Goal: Information Seeking & Learning: Learn about a topic

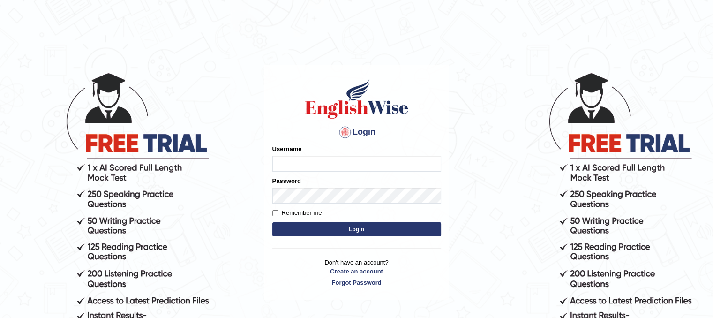
type input "PunamRijal"
click at [327, 228] on button "Login" at bounding box center [356, 229] width 169 height 14
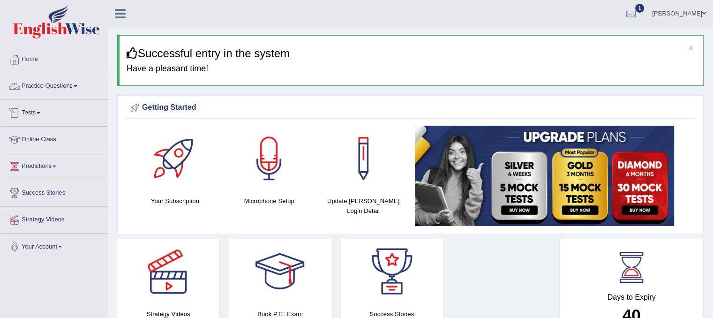
click at [38, 111] on link "Tests" at bounding box center [53, 111] width 107 height 23
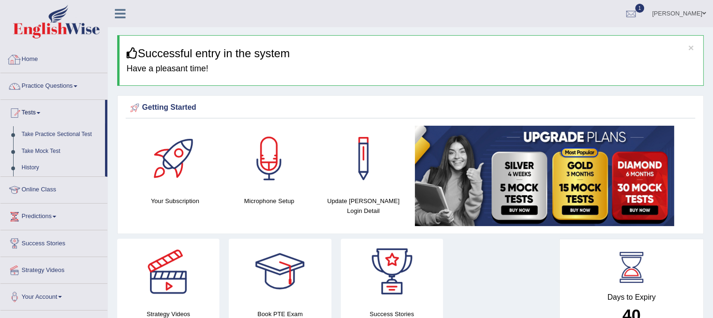
click at [36, 55] on link "Home" at bounding box center [53, 57] width 107 height 23
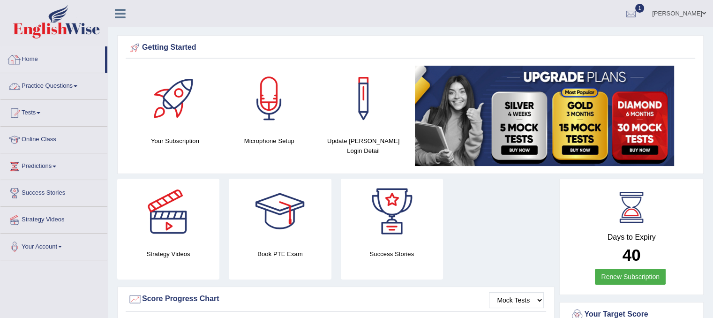
click at [23, 60] on link "Home" at bounding box center [52, 57] width 105 height 23
click at [55, 167] on link "Predictions" at bounding box center [53, 164] width 107 height 23
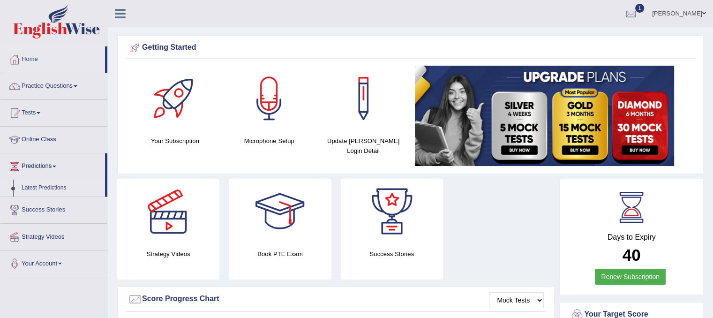
click at [52, 187] on link "Latest Predictions" at bounding box center [61, 188] width 88 height 17
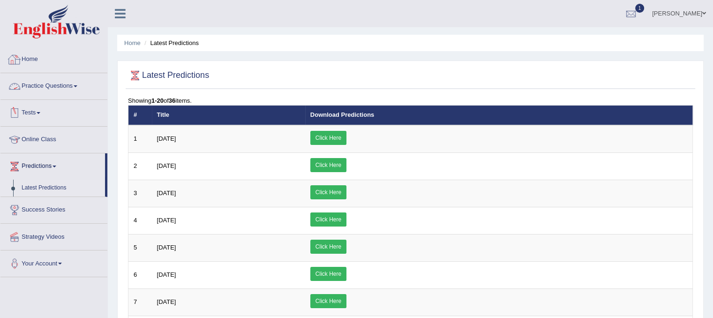
click at [44, 82] on link "Practice Questions" at bounding box center [53, 84] width 107 height 23
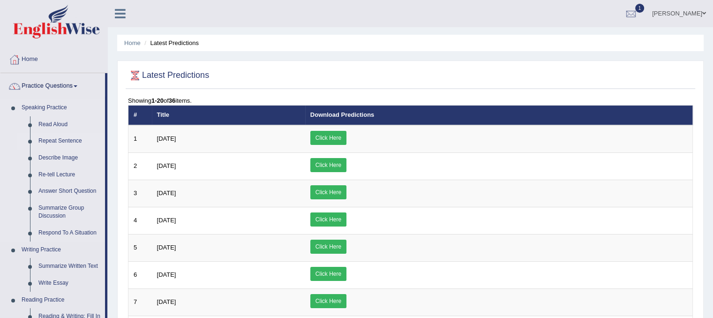
click at [57, 139] on link "Repeat Sentence" at bounding box center [69, 141] width 71 height 17
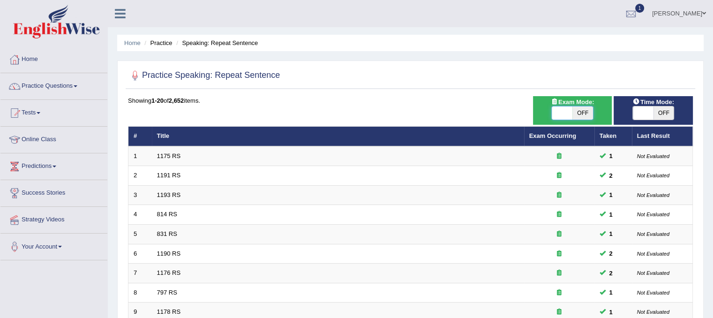
click at [556, 107] on span at bounding box center [562, 112] width 21 height 13
checkbox input "true"
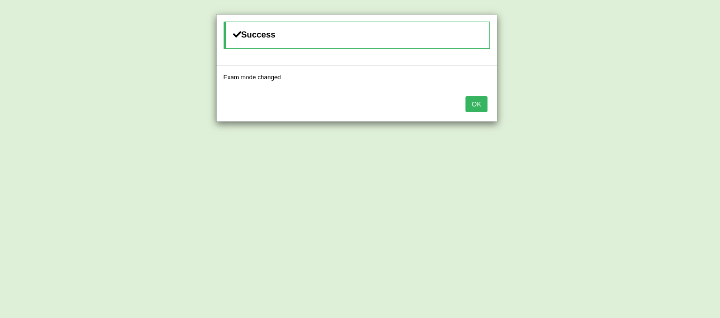
click at [480, 103] on button "OK" at bounding box center [476, 104] width 22 height 16
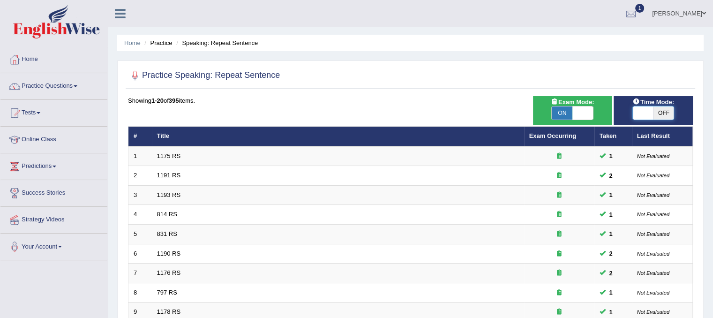
click at [645, 111] on span at bounding box center [643, 112] width 21 height 13
checkbox input "true"
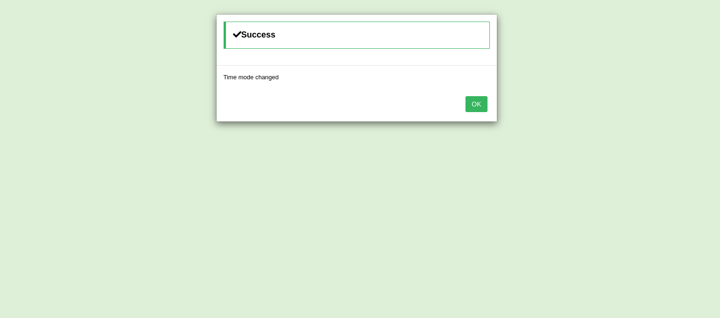
click at [476, 107] on button "OK" at bounding box center [476, 104] width 22 height 16
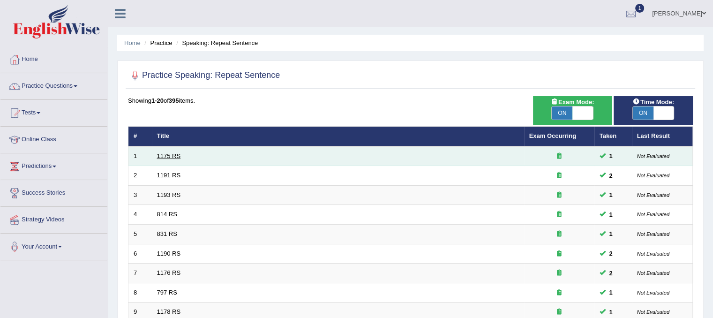
click at [169, 155] on link "1175 RS" at bounding box center [169, 155] width 24 height 7
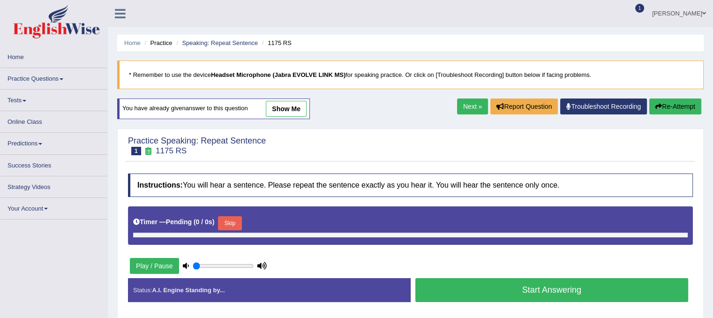
type input "0.95"
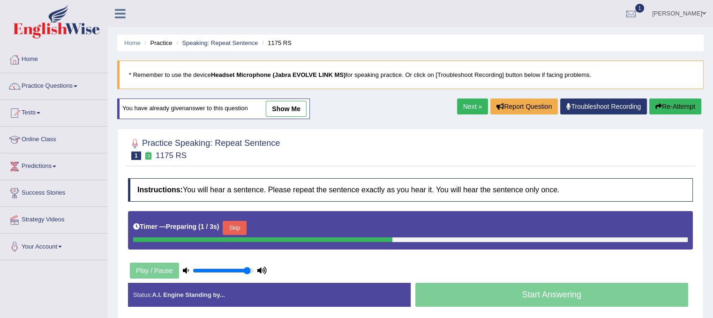
click at [235, 226] on button "Skip" at bounding box center [234, 228] width 23 height 14
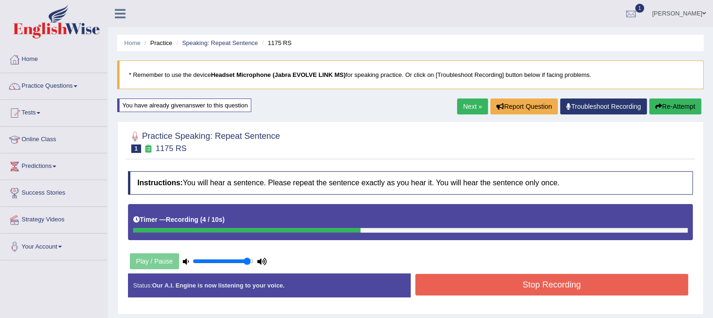
click at [506, 289] on button "Stop Recording" at bounding box center [551, 285] width 273 height 22
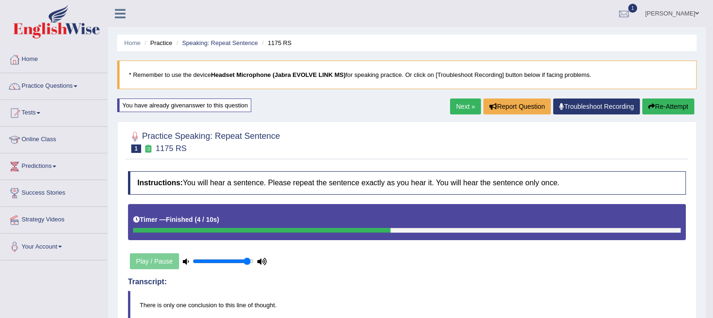
click at [458, 101] on link "Next »" at bounding box center [465, 106] width 31 height 16
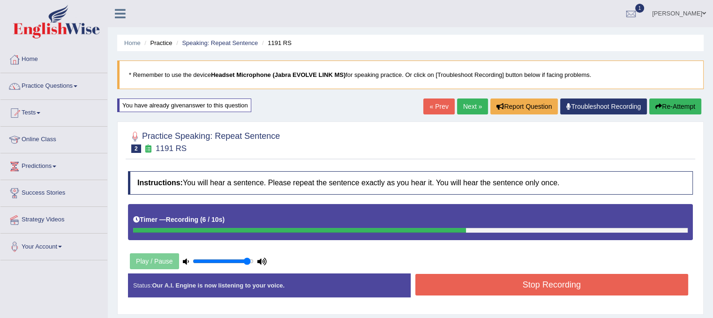
click at [568, 282] on button "Stop Recording" at bounding box center [551, 285] width 273 height 22
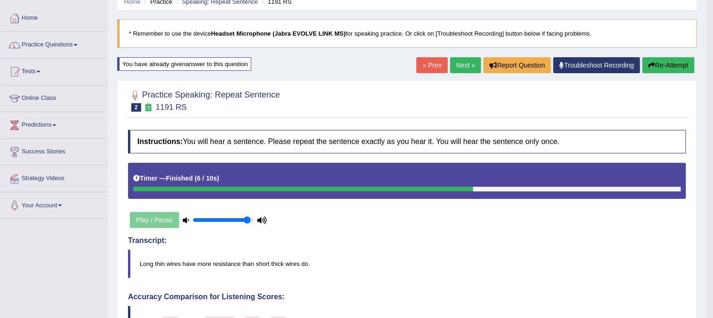
scroll to position [39, 0]
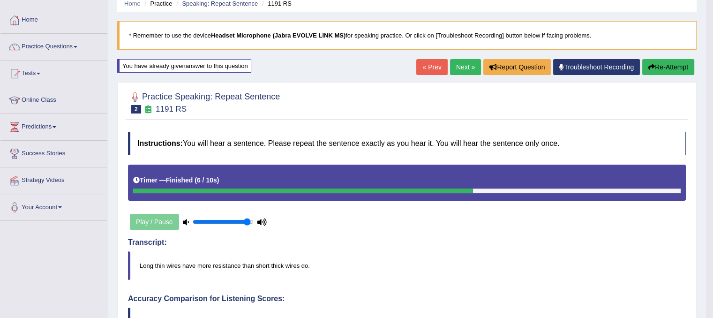
click at [466, 70] on link "Next »" at bounding box center [465, 67] width 31 height 16
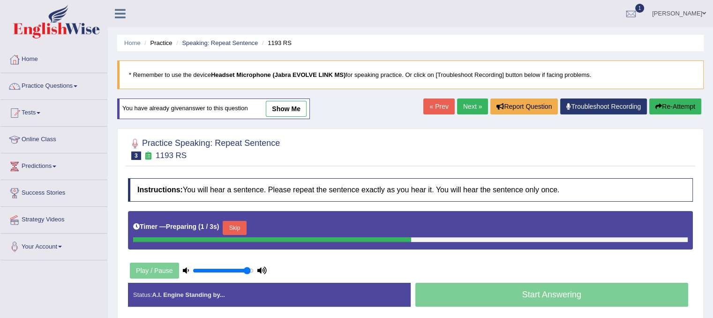
click at [240, 225] on button "Skip" at bounding box center [234, 228] width 23 height 14
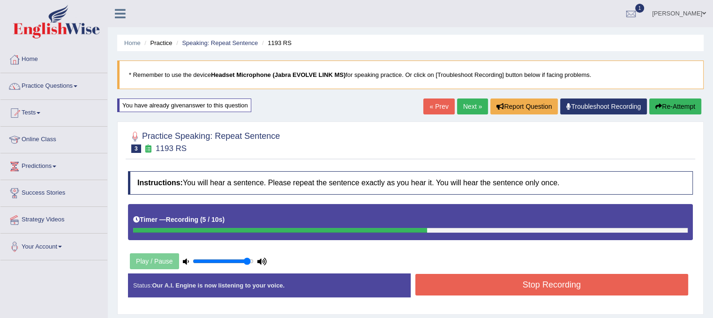
click at [439, 281] on button "Stop Recording" at bounding box center [551, 285] width 273 height 22
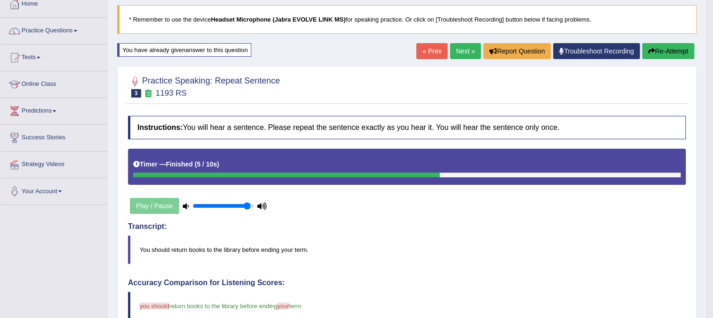
scroll to position [21, 0]
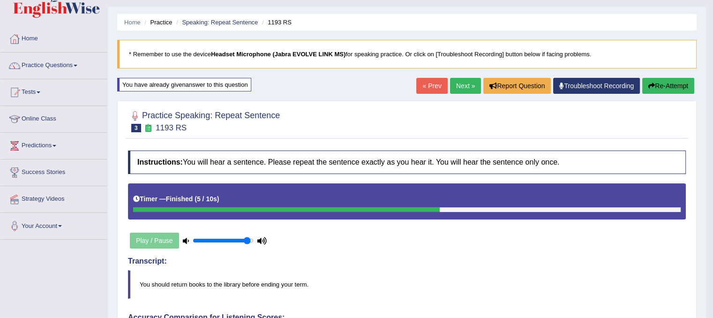
click at [457, 79] on link "Next »" at bounding box center [465, 86] width 31 height 16
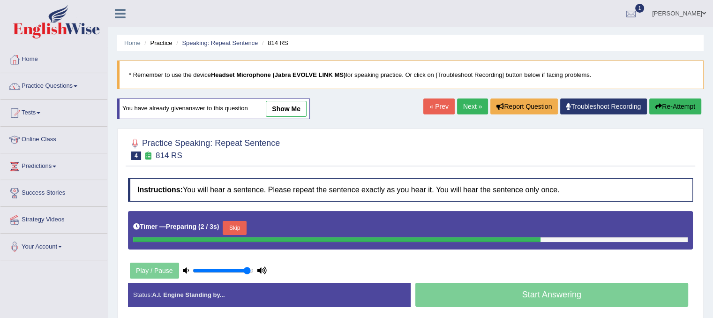
click at [230, 229] on button "Skip" at bounding box center [234, 228] width 23 height 14
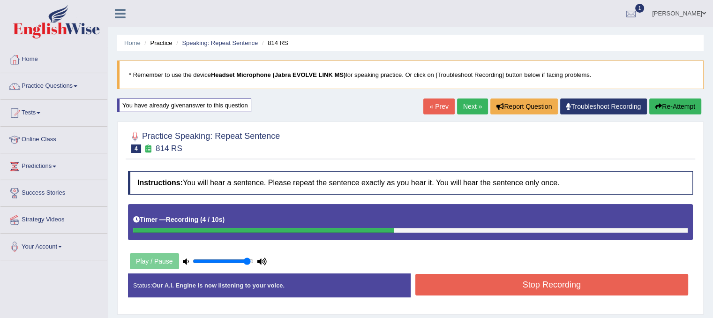
click at [516, 282] on button "Stop Recording" at bounding box center [551, 285] width 273 height 22
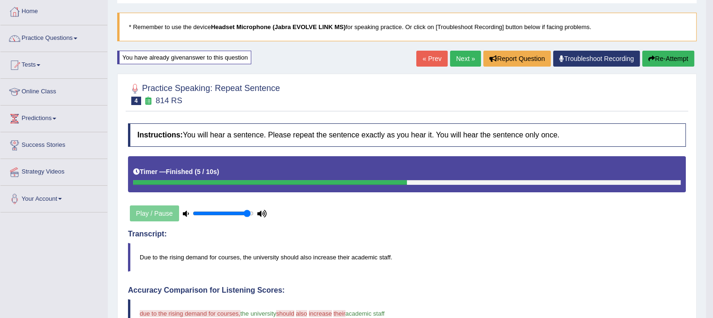
scroll to position [19, 0]
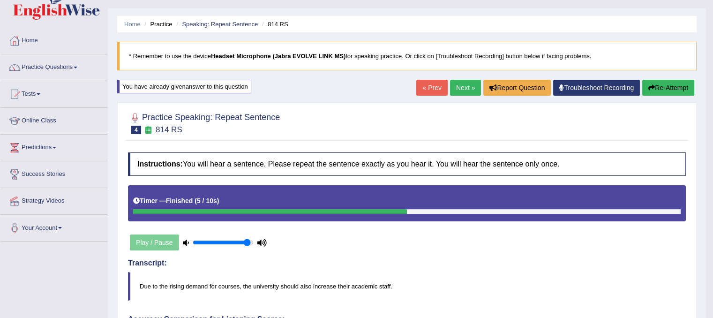
click at [686, 86] on button "Re-Attempt" at bounding box center [668, 88] width 52 height 16
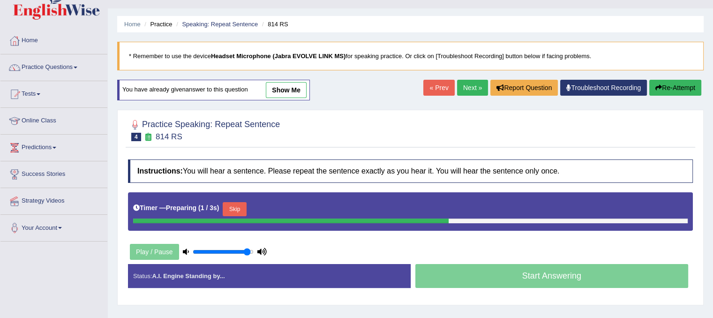
click at [237, 205] on button "Skip" at bounding box center [234, 209] width 23 height 14
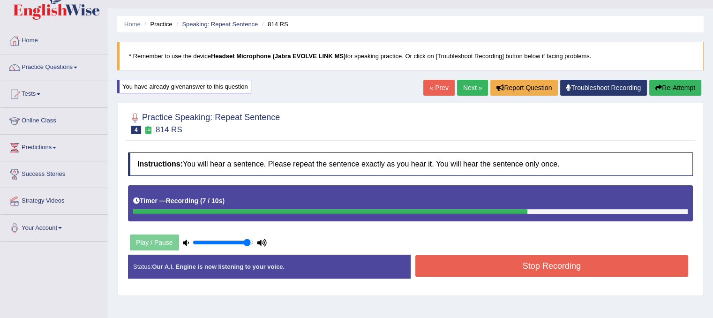
click at [430, 267] on button "Stop Recording" at bounding box center [551, 266] width 273 height 22
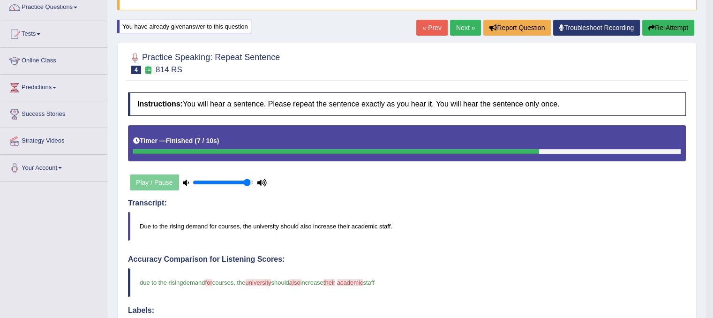
scroll to position [21, 0]
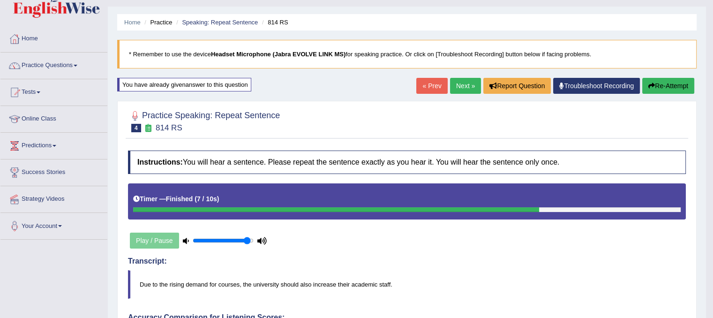
click at [460, 83] on link "Next »" at bounding box center [465, 86] width 31 height 16
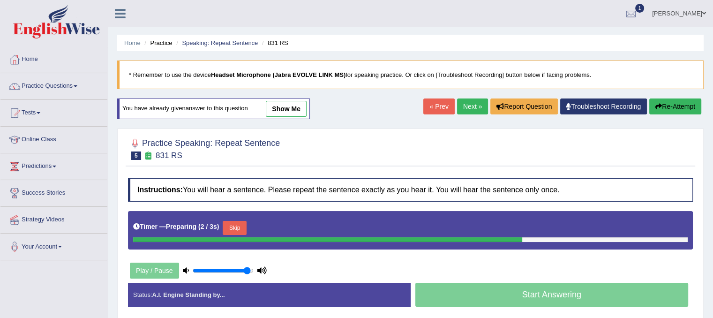
click at [243, 225] on button "Skip" at bounding box center [234, 228] width 23 height 14
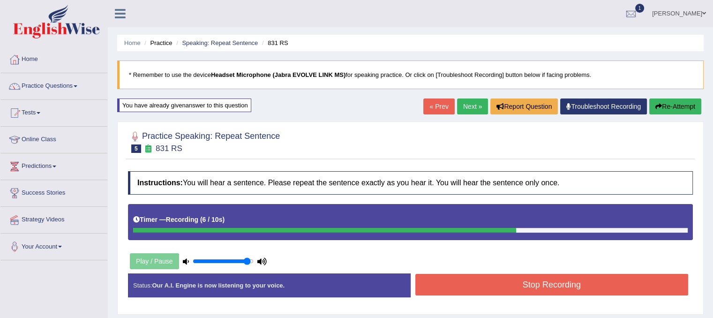
click at [667, 107] on button "Re-Attempt" at bounding box center [675, 106] width 52 height 16
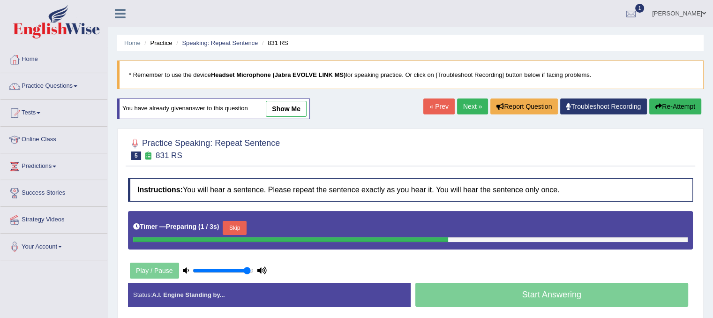
click at [241, 222] on button "Skip" at bounding box center [234, 228] width 23 height 14
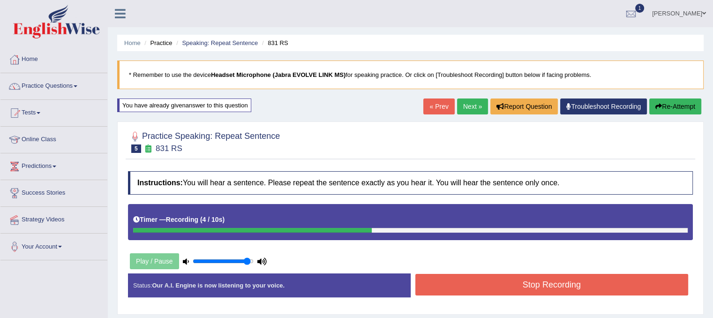
click at [442, 282] on button "Stop Recording" at bounding box center [551, 285] width 273 height 22
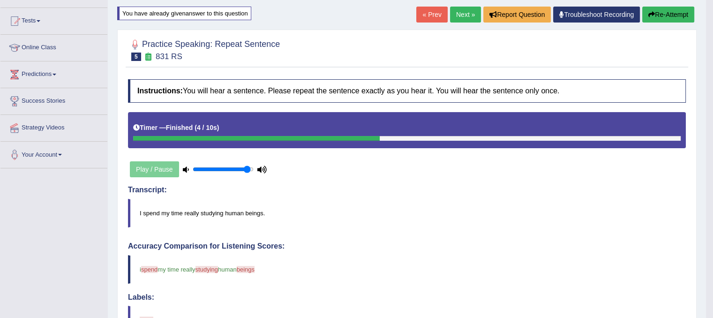
scroll to position [77, 0]
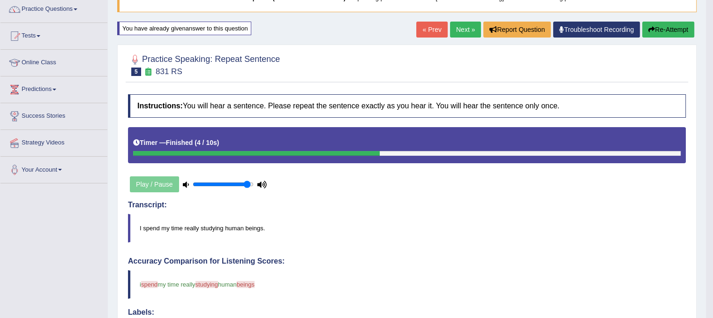
click at [471, 28] on link "Next »" at bounding box center [465, 30] width 31 height 16
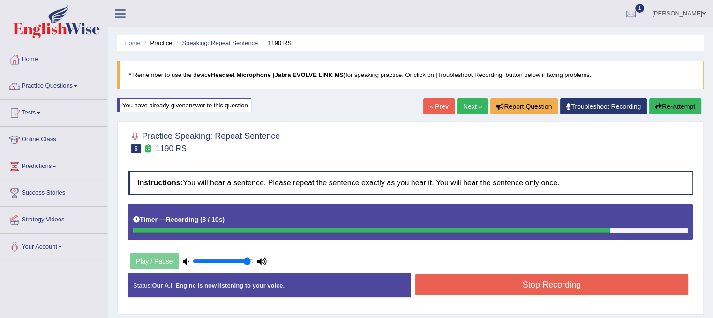
click at [538, 285] on button "Stop Recording" at bounding box center [551, 285] width 273 height 22
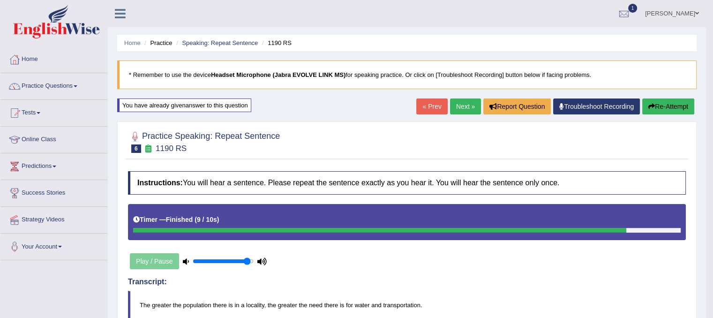
click at [465, 104] on link "Next »" at bounding box center [465, 106] width 31 height 16
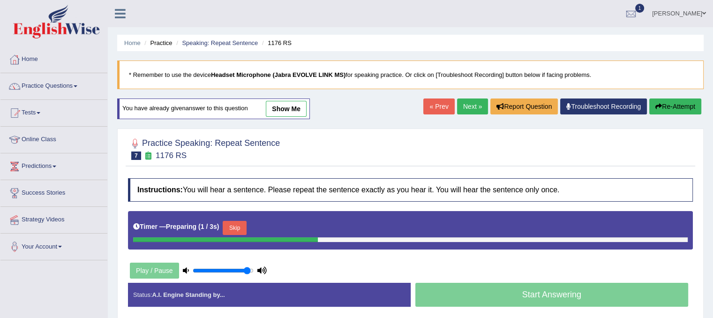
click at [238, 224] on button "Skip" at bounding box center [234, 228] width 23 height 14
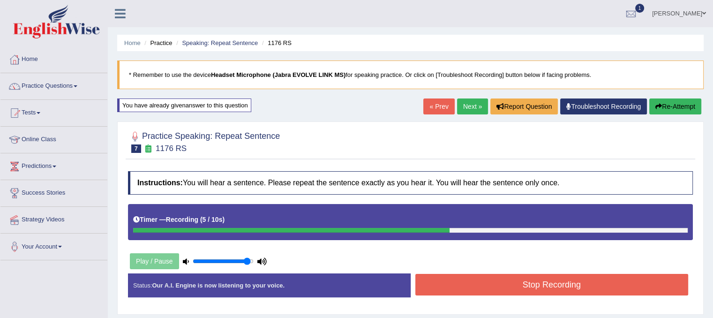
click at [491, 284] on button "Stop Recording" at bounding box center [551, 285] width 273 height 22
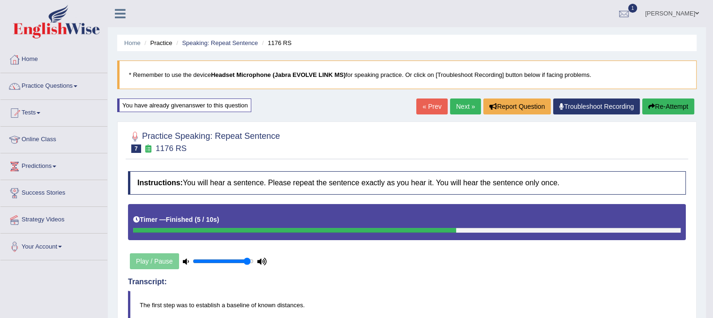
click at [671, 105] on button "Re-Attempt" at bounding box center [668, 106] width 52 height 16
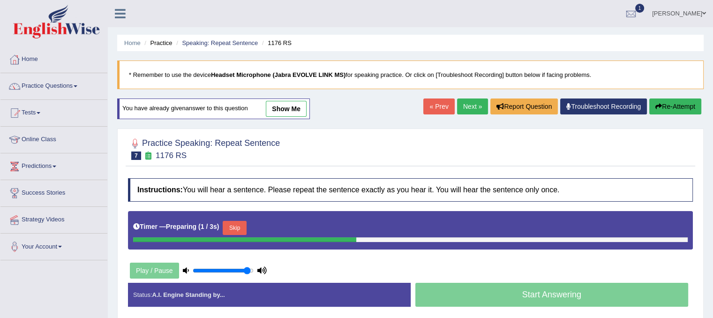
click at [242, 227] on button "Skip" at bounding box center [234, 228] width 23 height 14
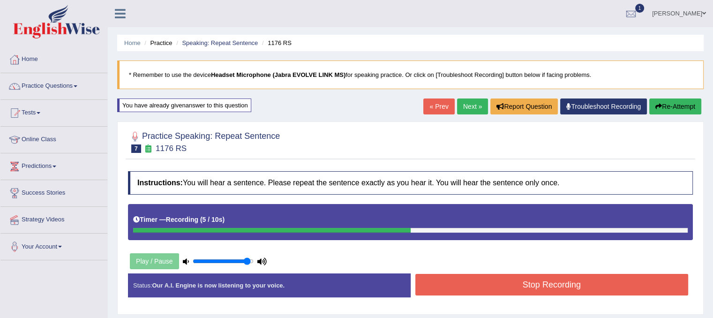
click at [577, 279] on button "Stop Recording" at bounding box center [551, 285] width 273 height 22
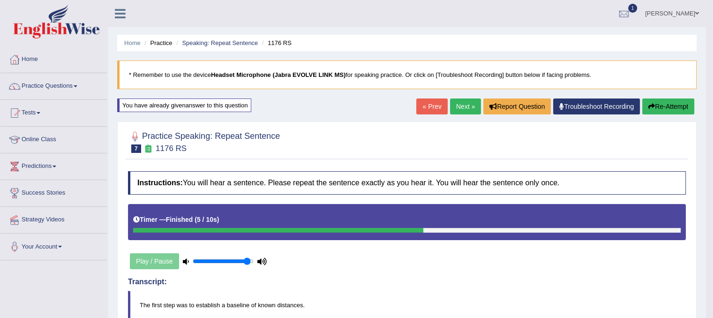
click at [459, 102] on link "Next »" at bounding box center [465, 106] width 31 height 16
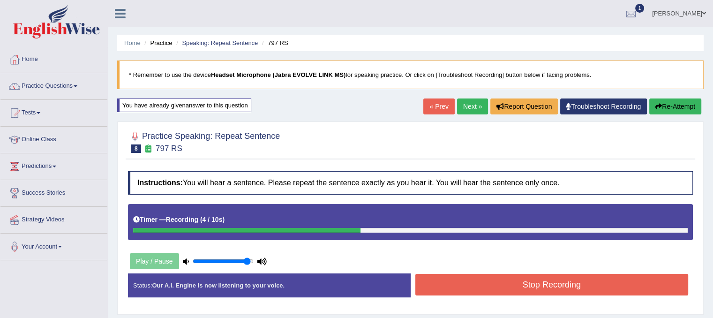
click at [624, 292] on button "Stop Recording" at bounding box center [551, 285] width 273 height 22
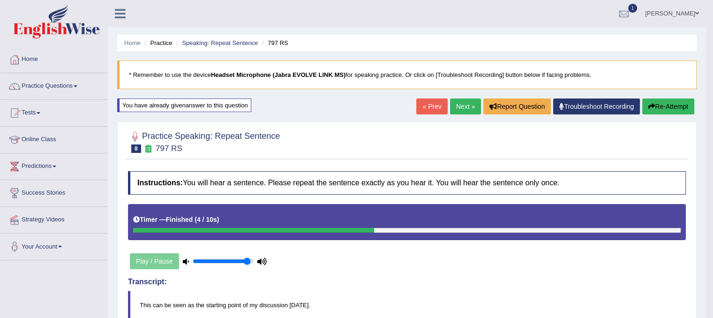
click at [462, 104] on link "Next »" at bounding box center [465, 106] width 31 height 16
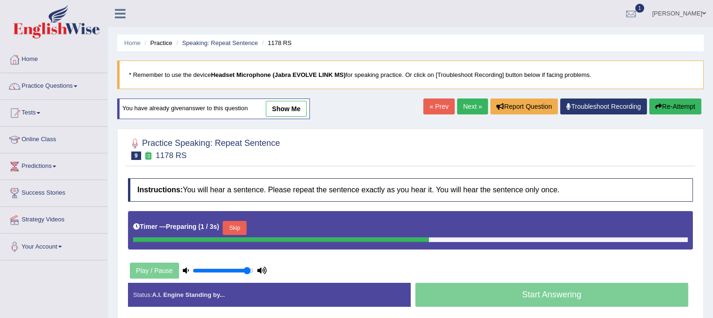
click at [232, 225] on button "Skip" at bounding box center [234, 228] width 23 height 14
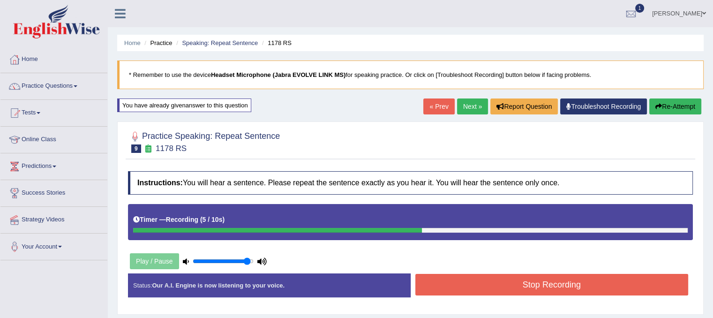
click at [493, 279] on button "Stop Recording" at bounding box center [551, 285] width 273 height 22
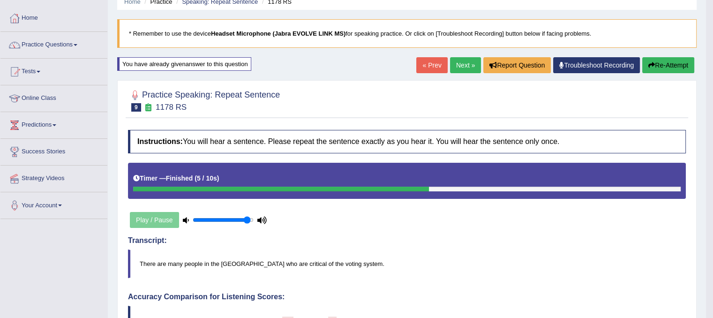
scroll to position [37, 0]
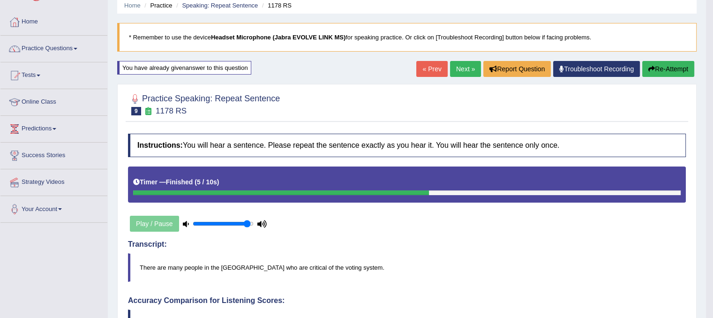
click at [456, 70] on link "Next »" at bounding box center [465, 69] width 31 height 16
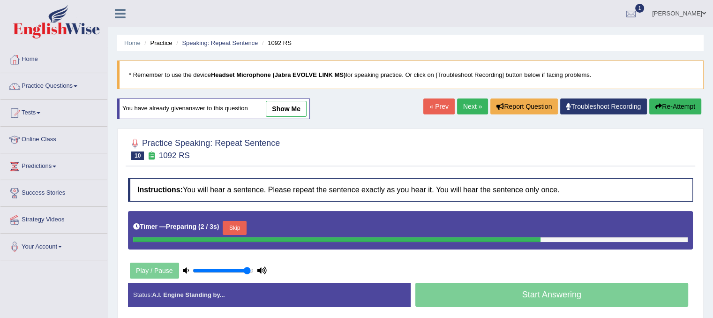
click at [244, 221] on button "Skip" at bounding box center [234, 228] width 23 height 14
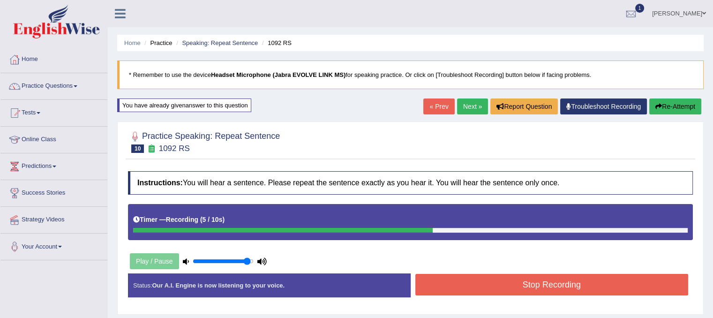
click at [497, 283] on button "Stop Recording" at bounding box center [551, 285] width 273 height 22
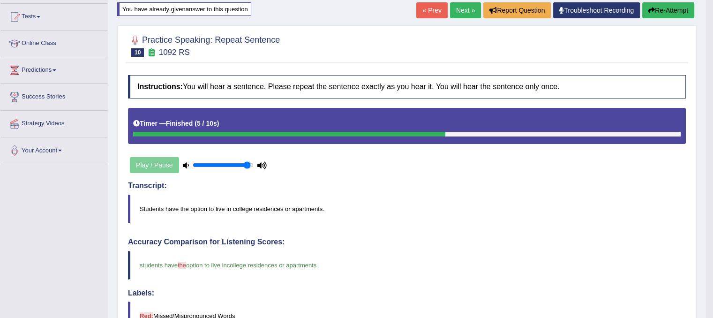
scroll to position [94, 0]
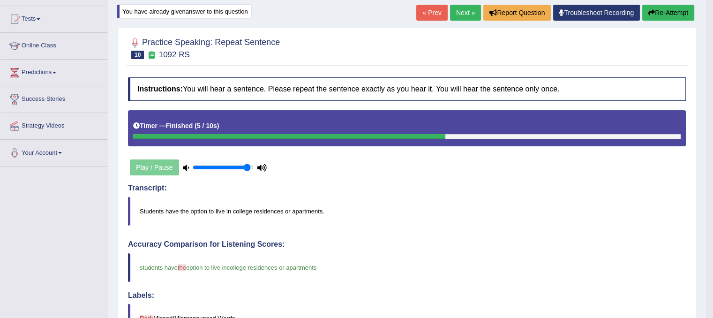
click at [455, 10] on link "Next »" at bounding box center [465, 13] width 31 height 16
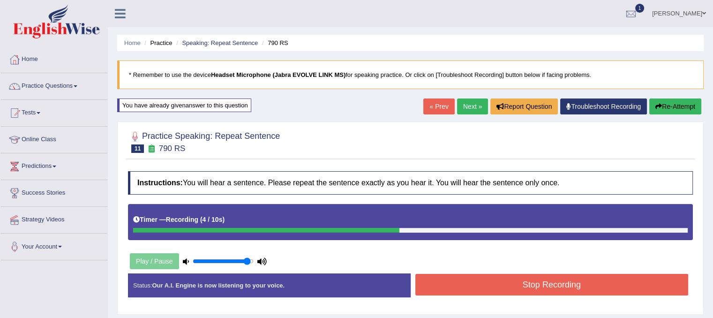
click at [490, 277] on button "Stop Recording" at bounding box center [551, 285] width 273 height 22
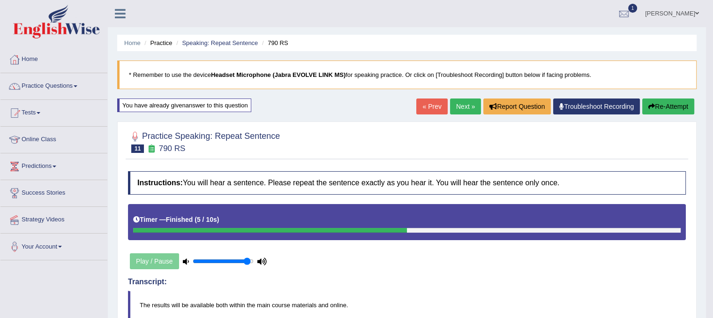
click at [460, 100] on link "Next »" at bounding box center [465, 106] width 31 height 16
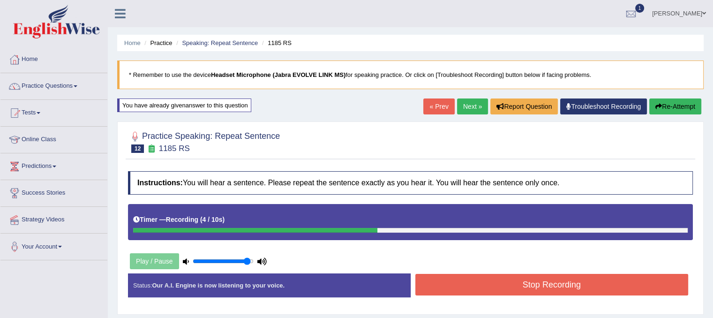
click at [665, 107] on button "Re-Attempt" at bounding box center [675, 106] width 52 height 16
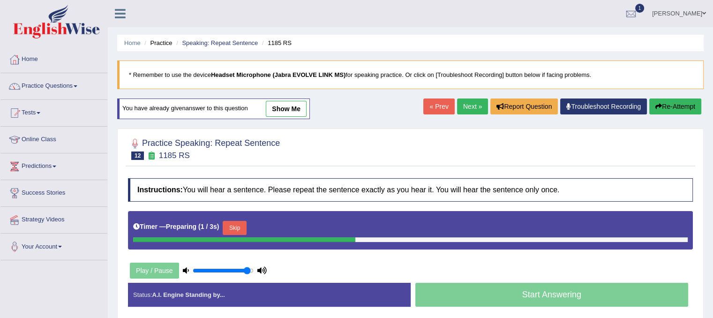
click at [243, 227] on button "Skip" at bounding box center [234, 228] width 23 height 14
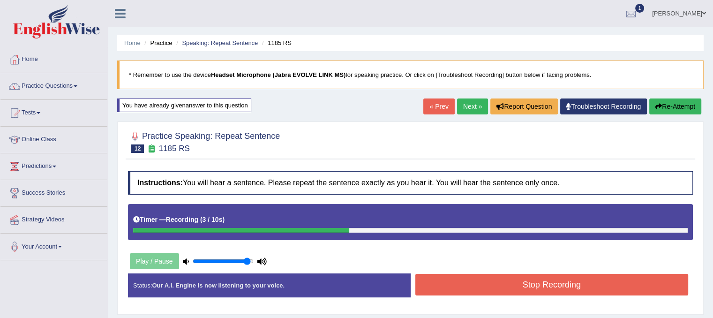
click at [419, 290] on button "Stop Recording" at bounding box center [551, 285] width 273 height 22
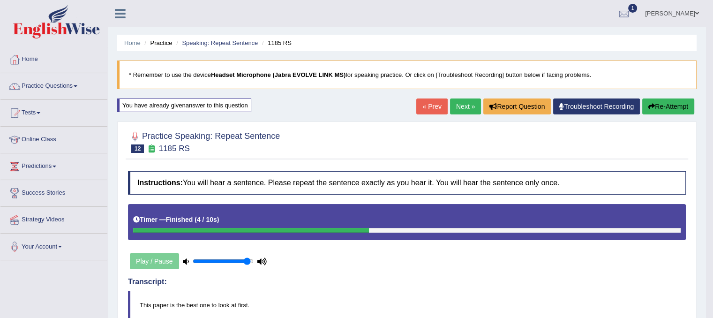
click at [459, 105] on link "Next »" at bounding box center [465, 106] width 31 height 16
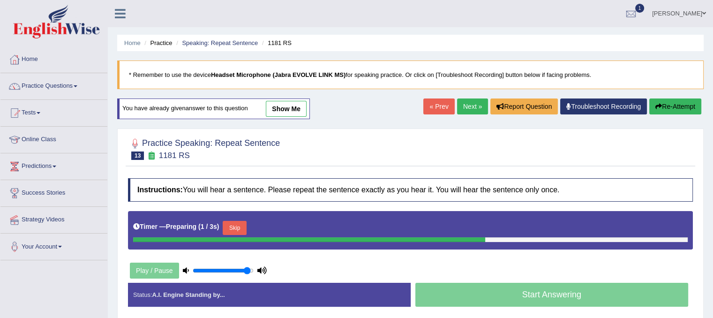
click at [239, 226] on button "Skip" at bounding box center [234, 228] width 23 height 14
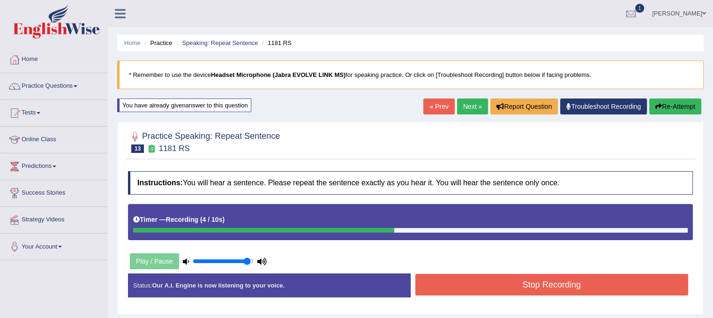
click at [451, 286] on button "Stop Recording" at bounding box center [551, 285] width 273 height 22
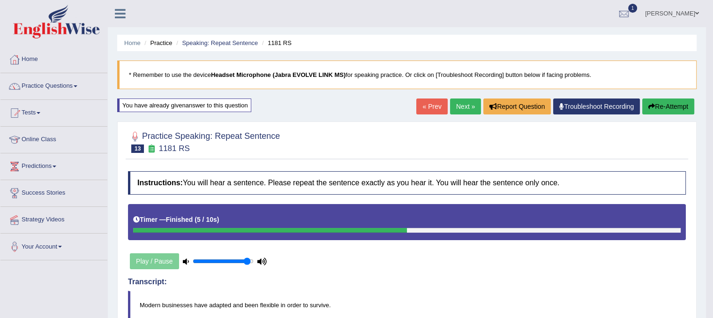
click at [674, 112] on button "Re-Attempt" at bounding box center [668, 106] width 52 height 16
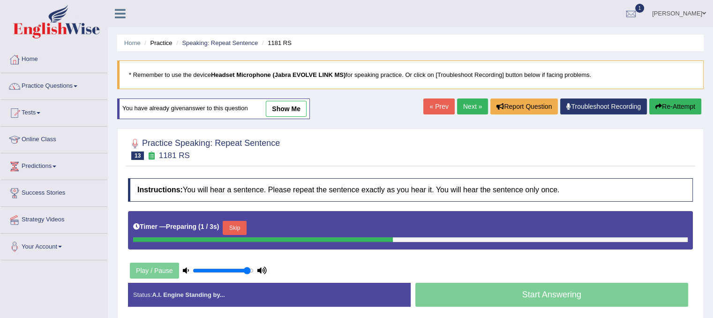
click at [241, 225] on button "Skip" at bounding box center [234, 228] width 23 height 14
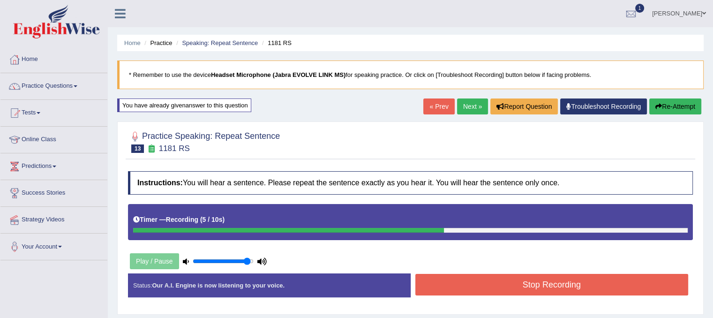
click at [435, 283] on button "Stop Recording" at bounding box center [551, 285] width 273 height 22
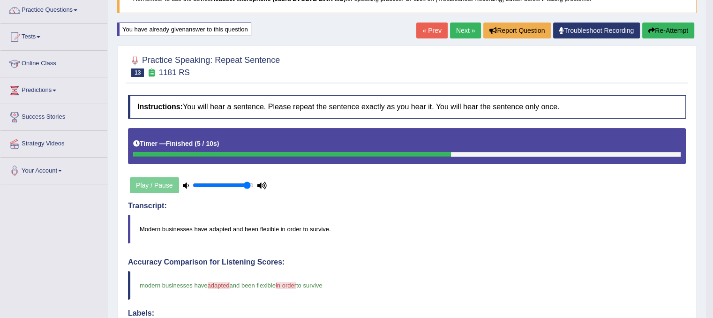
scroll to position [75, 0]
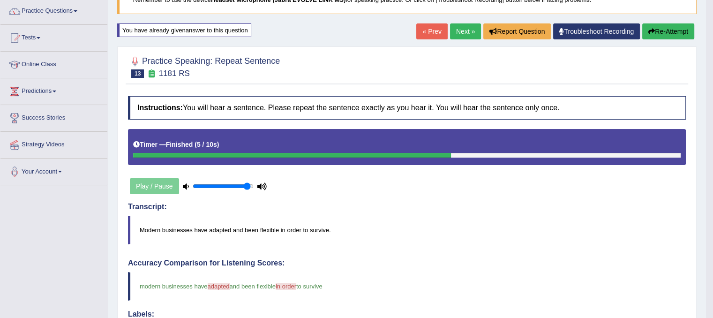
click at [462, 27] on link "Next »" at bounding box center [465, 31] width 31 height 16
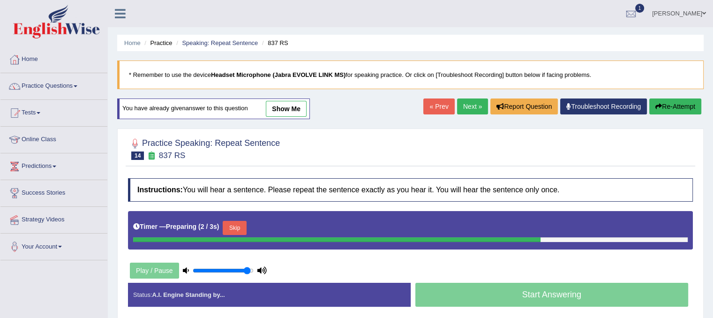
click at [241, 228] on button "Skip" at bounding box center [234, 228] width 23 height 14
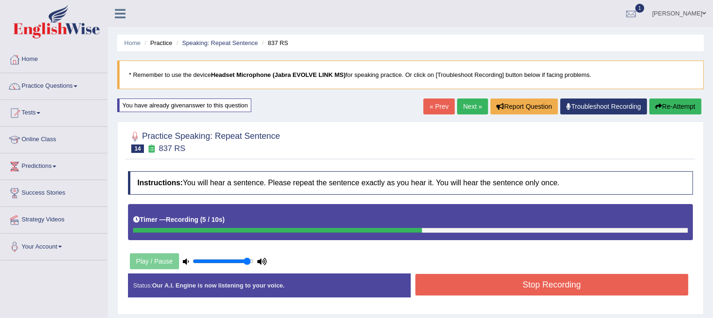
click at [487, 282] on button "Stop Recording" at bounding box center [551, 285] width 273 height 22
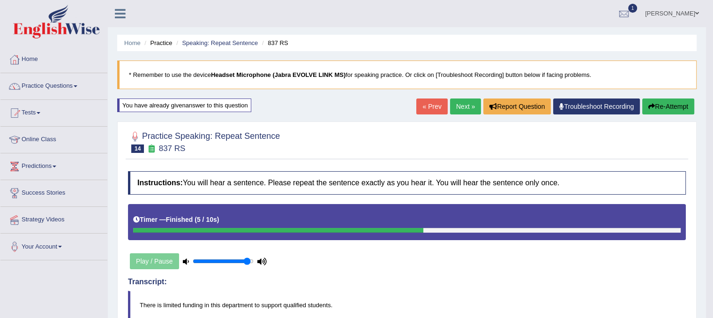
click at [465, 100] on link "Next »" at bounding box center [465, 106] width 31 height 16
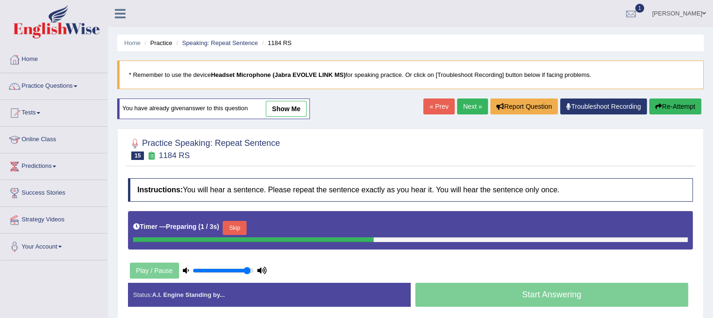
click at [238, 221] on button "Skip" at bounding box center [234, 228] width 23 height 14
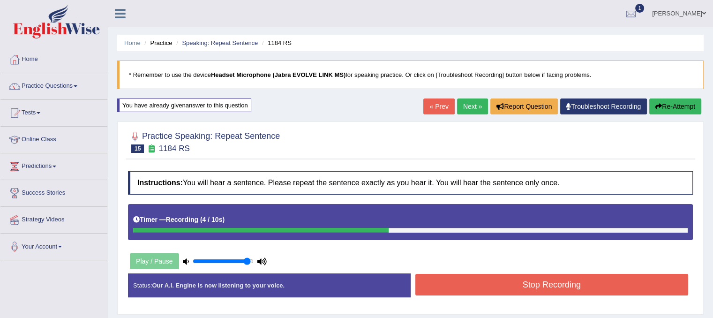
click at [462, 280] on button "Stop Recording" at bounding box center [551, 285] width 273 height 22
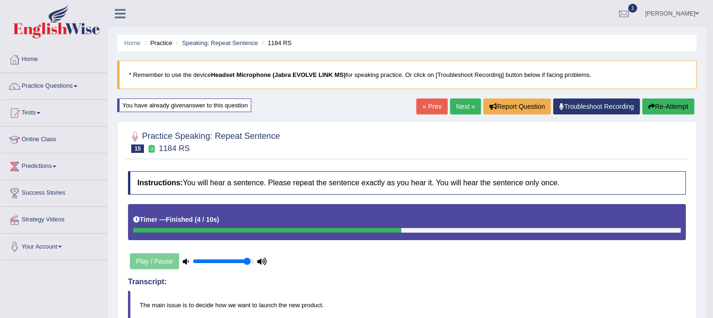
click at [459, 109] on link "Next »" at bounding box center [465, 106] width 31 height 16
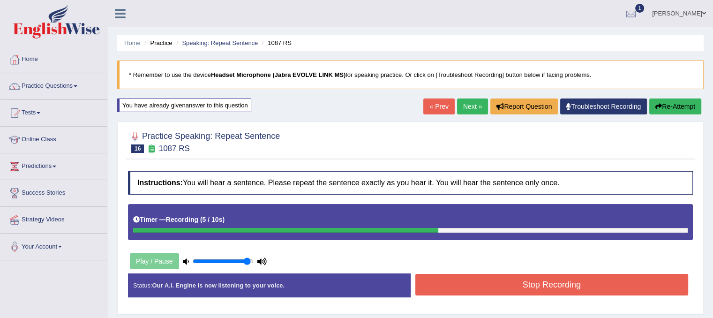
click at [539, 284] on button "Stop Recording" at bounding box center [551, 285] width 273 height 22
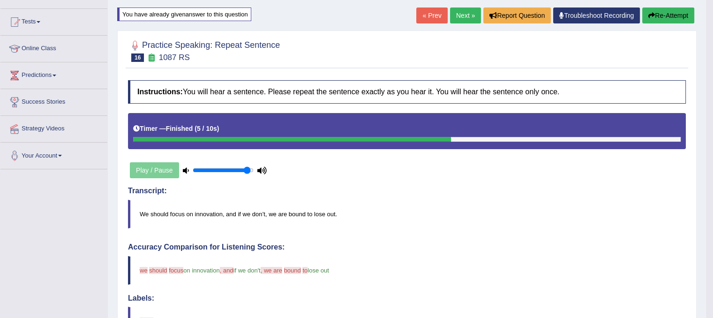
scroll to position [37, 0]
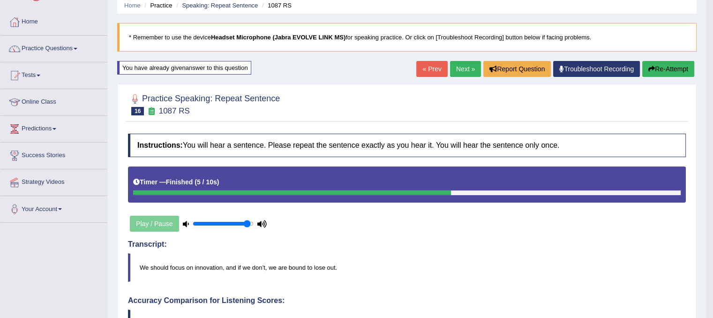
click at [659, 69] on button "Re-Attempt" at bounding box center [668, 69] width 52 height 16
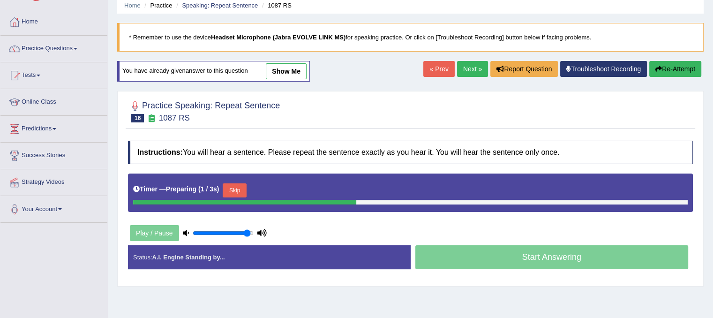
click at [234, 188] on button "Skip" at bounding box center [234, 190] width 23 height 14
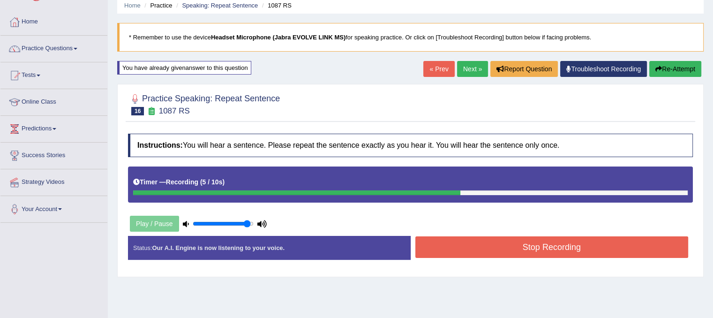
click at [469, 249] on button "Stop Recording" at bounding box center [551, 247] width 273 height 22
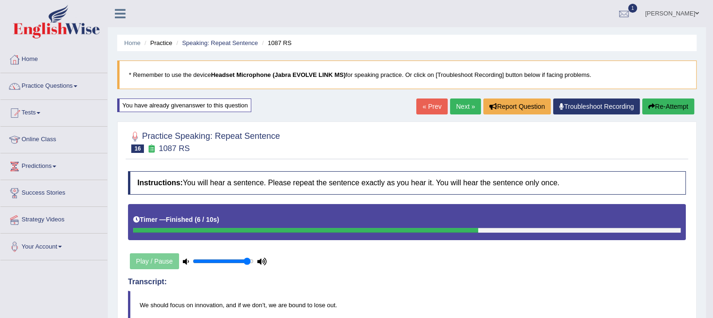
click at [456, 112] on link "Next »" at bounding box center [465, 106] width 31 height 16
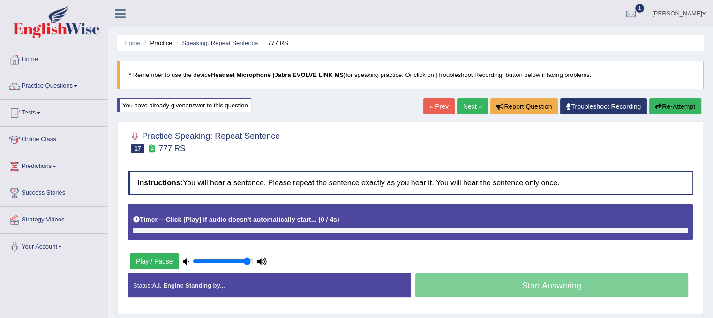
click at [239, 228] on div "Timer — Click [Play] if audio doesn't automatically start... ( 0 / 4s ) Skip" at bounding box center [410, 222] width 565 height 36
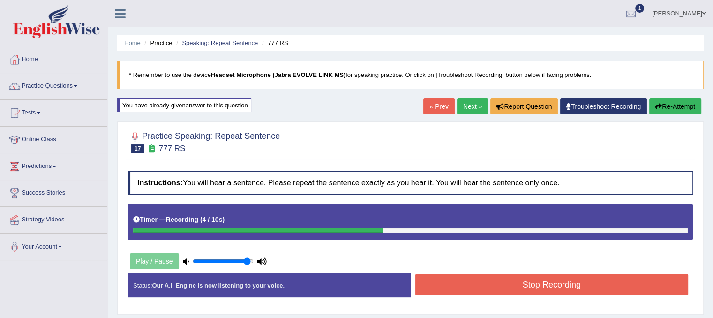
click at [484, 290] on button "Stop Recording" at bounding box center [551, 285] width 273 height 22
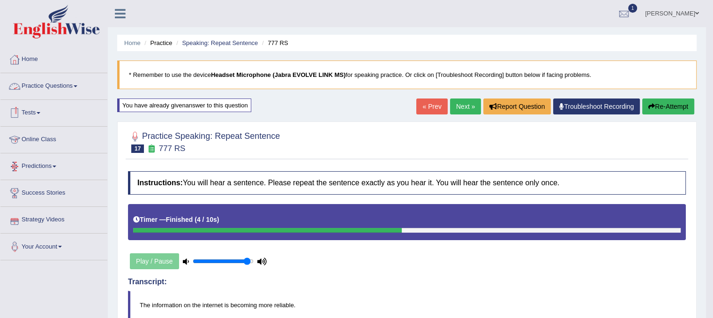
click at [67, 84] on link "Practice Questions" at bounding box center [53, 84] width 107 height 23
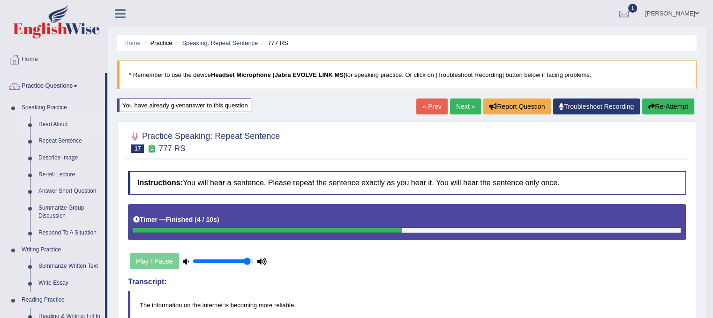
click at [61, 119] on link "Read Aloud" at bounding box center [69, 124] width 71 height 17
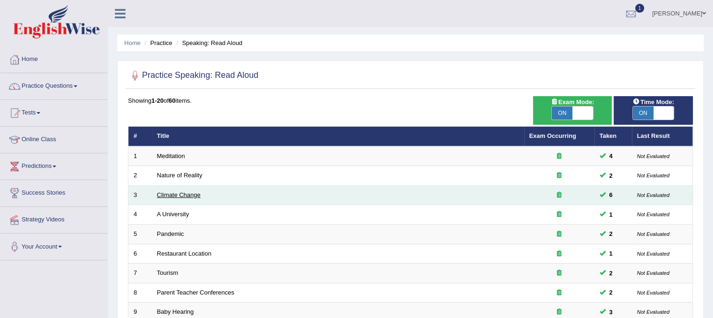
click at [171, 194] on link "Climate Change" at bounding box center [179, 194] width 44 height 7
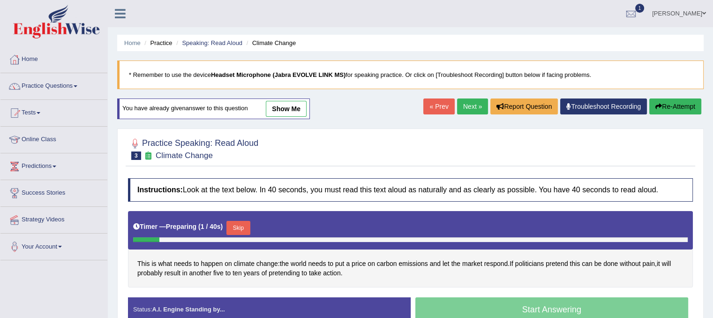
click at [300, 106] on link "show me" at bounding box center [286, 109] width 41 height 16
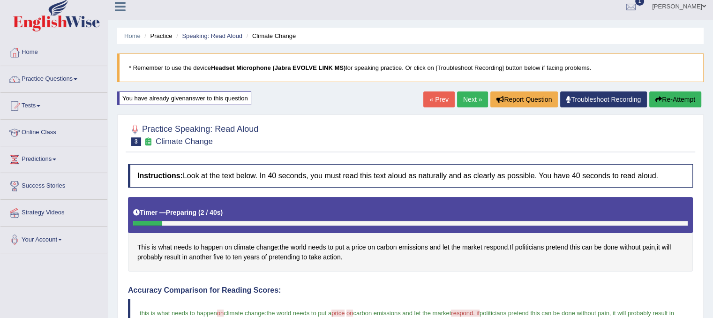
scroll to position [3, 0]
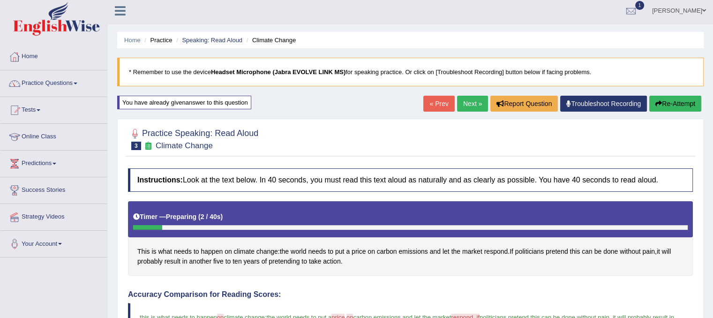
click at [654, 106] on button "Re-Attempt" at bounding box center [675, 104] width 52 height 16
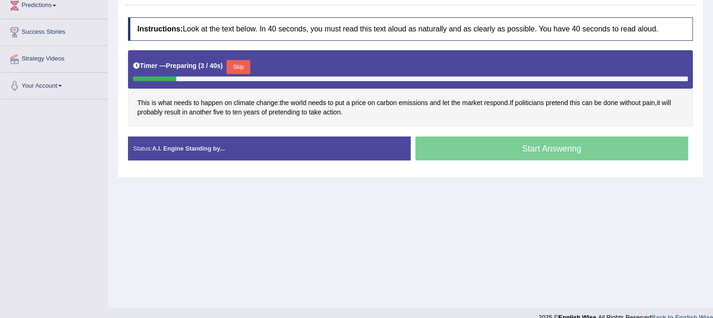
scroll to position [166, 0]
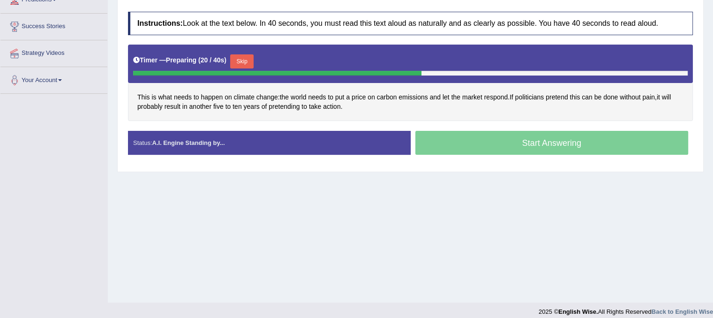
click at [576, 150] on div "Start Answering" at bounding box center [552, 144] width 283 height 26
click at [236, 60] on button "Skip" at bounding box center [241, 61] width 23 height 14
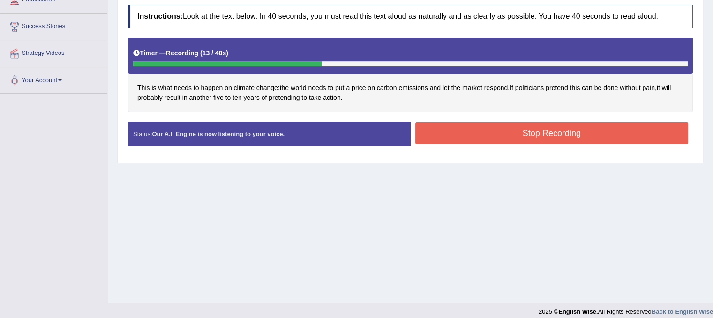
click at [449, 128] on button "Stop Recording" at bounding box center [551, 133] width 273 height 22
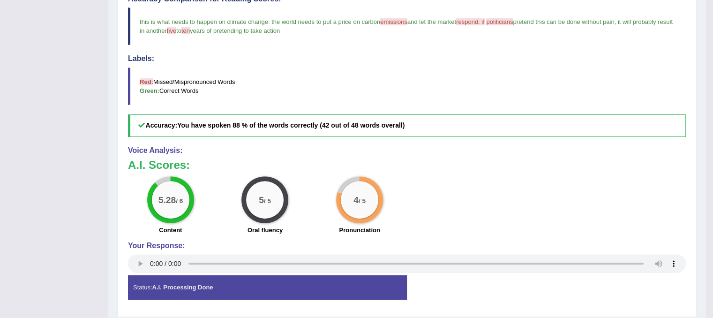
scroll to position [0, 0]
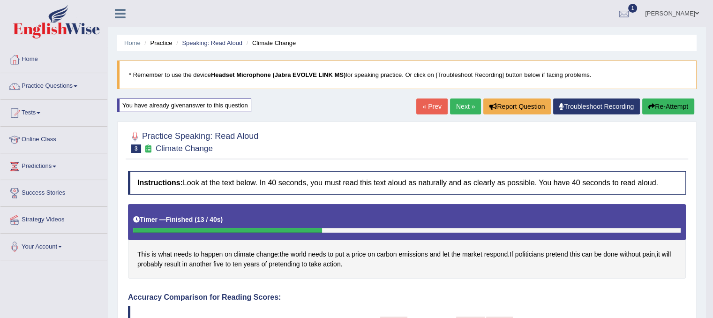
click at [456, 101] on link "Next »" at bounding box center [465, 106] width 31 height 16
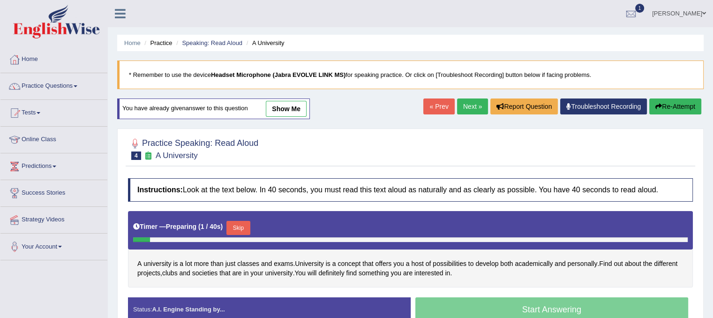
click at [280, 104] on link "show me" at bounding box center [286, 109] width 41 height 16
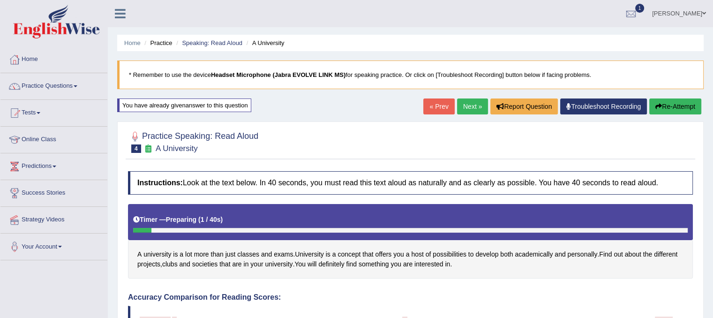
click at [674, 102] on button "Re-Attempt" at bounding box center [675, 106] width 52 height 16
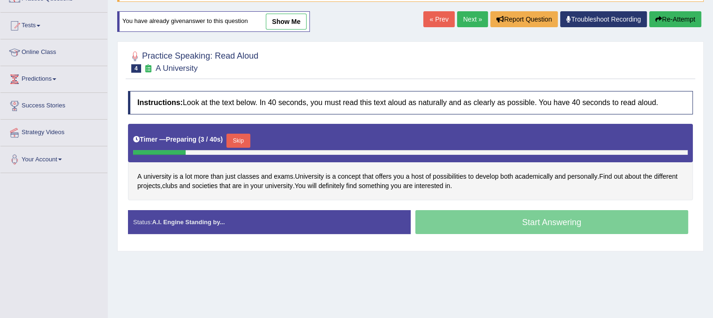
scroll to position [94, 0]
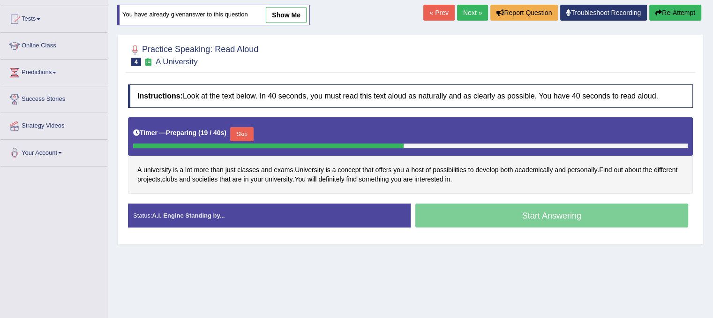
click at [245, 127] on button "Skip" at bounding box center [241, 134] width 23 height 14
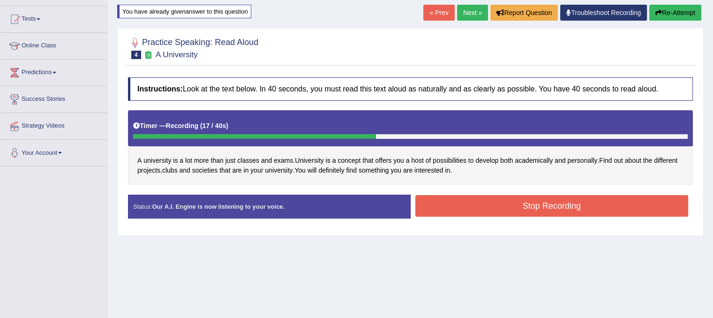
click at [494, 209] on button "Stop Recording" at bounding box center [551, 206] width 273 height 22
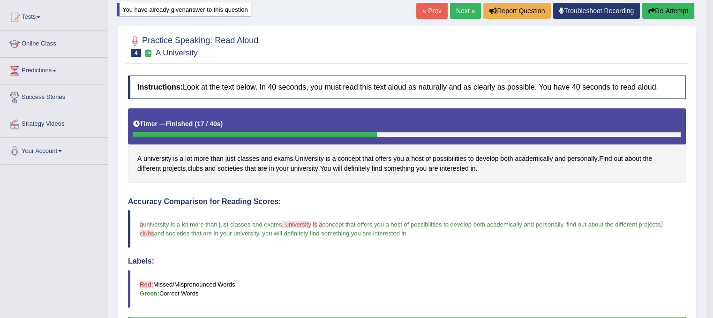
scroll to position [83, 0]
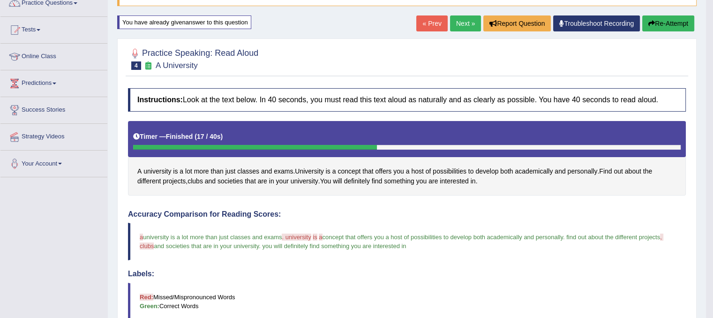
click at [463, 17] on link "Next »" at bounding box center [465, 23] width 31 height 16
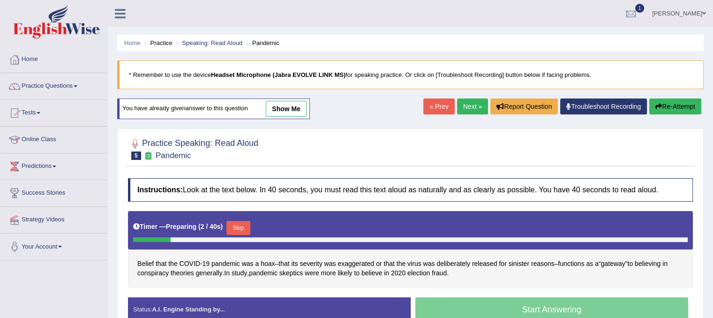
click at [293, 106] on link "show me" at bounding box center [286, 109] width 41 height 16
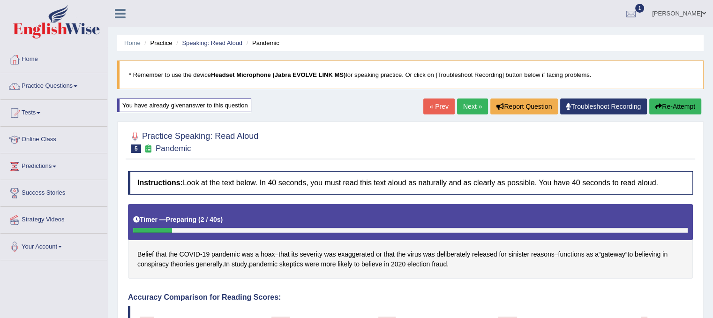
drag, startPoint x: 293, startPoint y: 106, endPoint x: 253, endPoint y: 199, distance: 101.0
click at [253, 199] on div "Home Practice Speaking: Read Aloud Pandemic * Remember to use the device Headse…" at bounding box center [410, 311] width 605 height 622
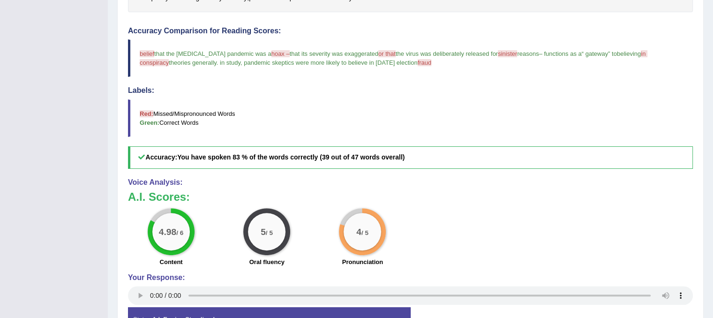
scroll to position [266, 0]
click at [706, 236] on div "Home Practice Speaking: Read Aloud Pandemic * Remember to use the device Headse…" at bounding box center [410, 45] width 605 height 622
drag, startPoint x: 706, startPoint y: 236, endPoint x: 719, endPoint y: 143, distance: 93.8
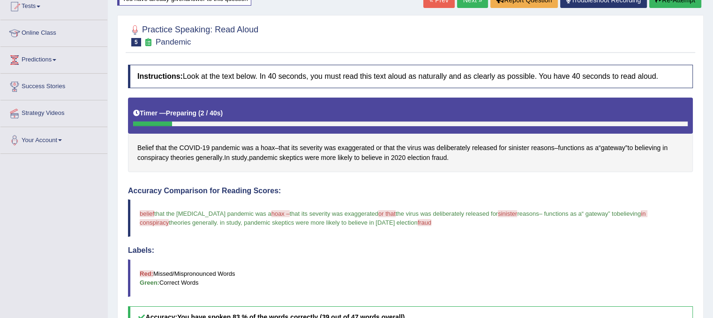
scroll to position [105, 0]
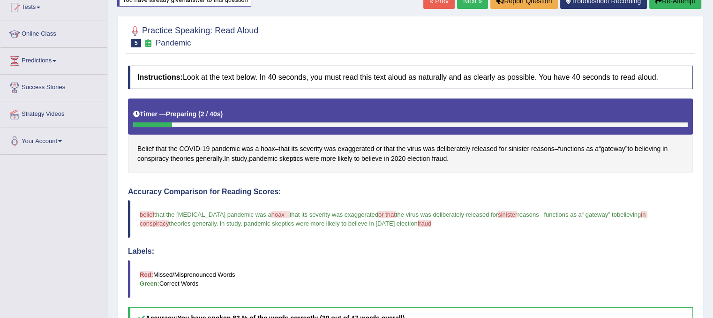
click at [681, 4] on button "Re-Attempt" at bounding box center [675, 1] width 52 height 16
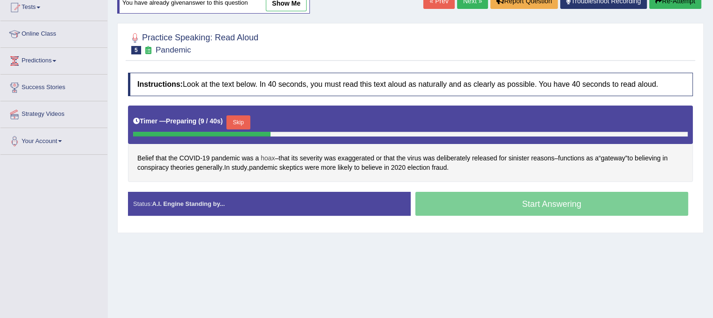
click at [274, 158] on span "hoax" at bounding box center [268, 158] width 14 height 10
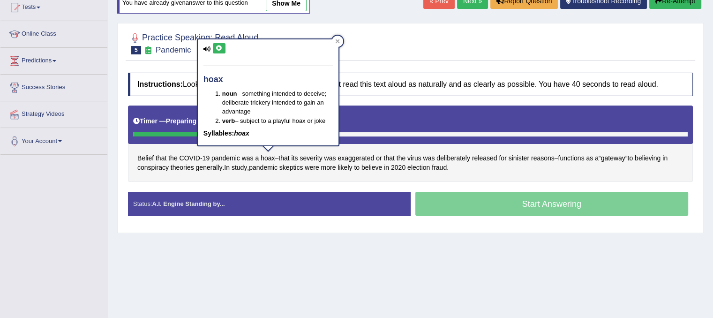
click at [219, 50] on icon at bounding box center [219, 48] width 7 height 6
click at [338, 39] on icon at bounding box center [337, 41] width 5 height 5
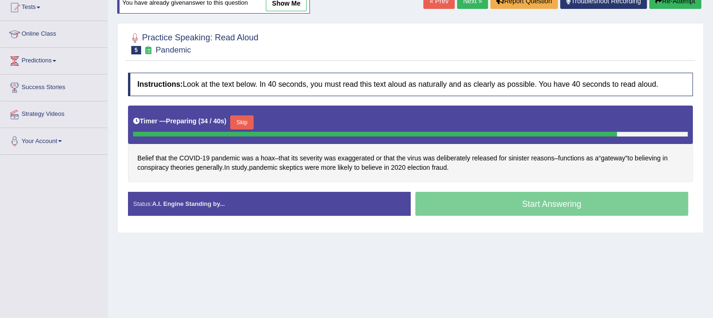
click at [246, 123] on button "Skip" at bounding box center [241, 122] width 23 height 14
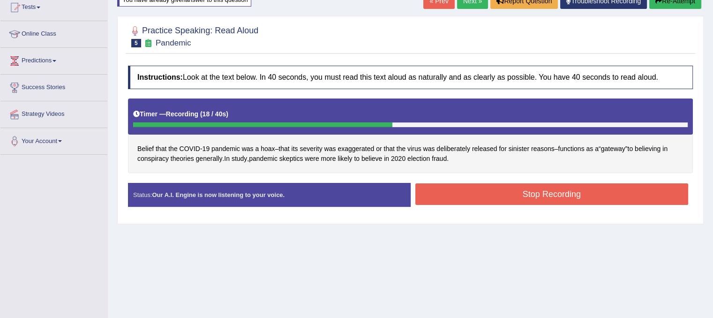
click at [466, 189] on button "Stop Recording" at bounding box center [551, 194] width 273 height 22
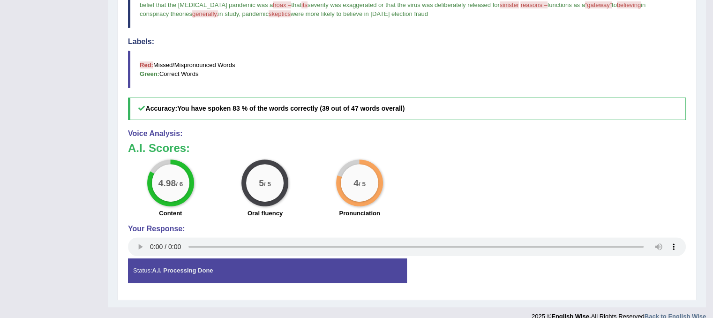
scroll to position [315, 0]
drag, startPoint x: 711, startPoint y: 265, endPoint x: 719, endPoint y: 96, distance: 168.9
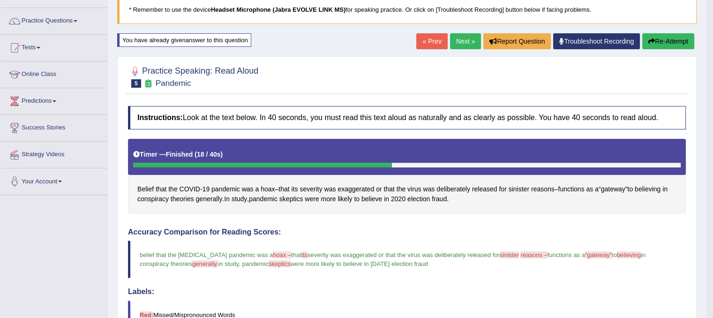
scroll to position [66, 0]
click at [672, 39] on button "Re-Attempt" at bounding box center [668, 41] width 52 height 16
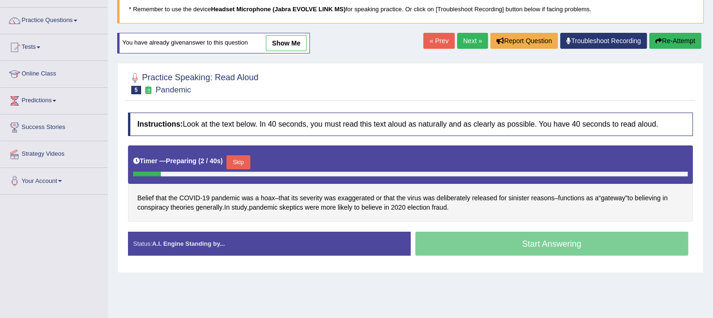
click at [236, 158] on button "Skip" at bounding box center [237, 162] width 23 height 14
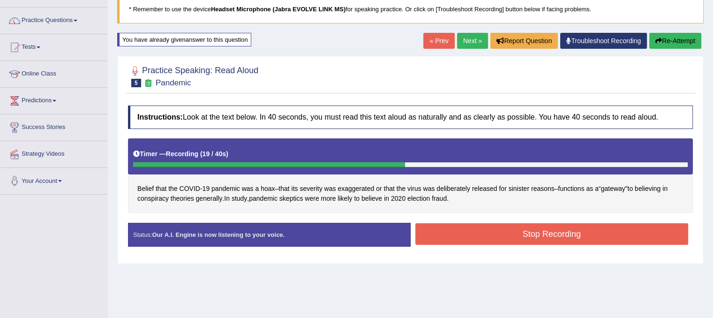
click at [491, 227] on button "Stop Recording" at bounding box center [551, 234] width 273 height 22
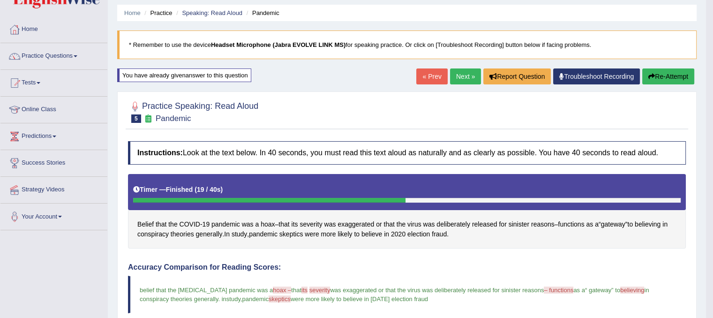
scroll to position [7, 0]
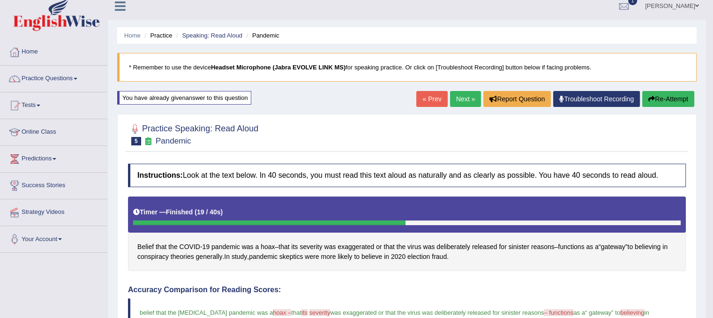
click at [458, 103] on link "Next »" at bounding box center [465, 99] width 31 height 16
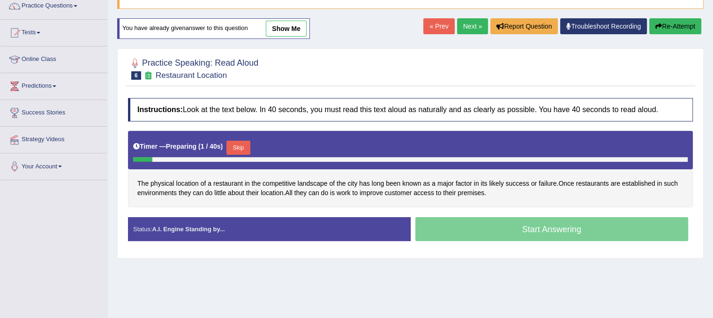
scroll to position [112, 0]
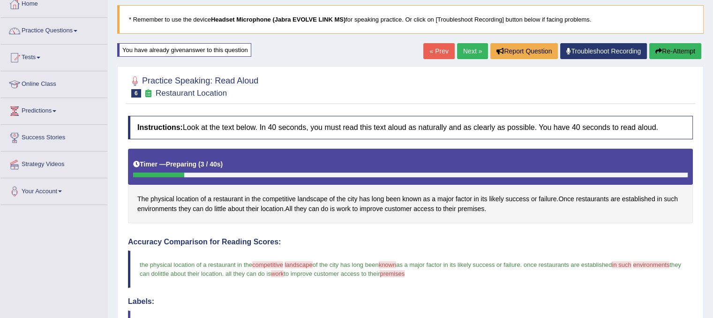
scroll to position [45, 0]
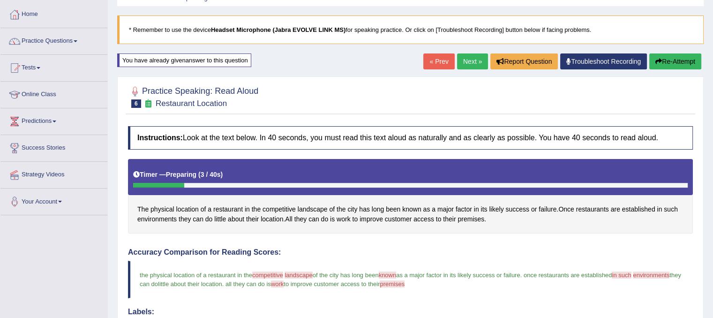
click at [674, 64] on button "Re-Attempt" at bounding box center [675, 61] width 52 height 16
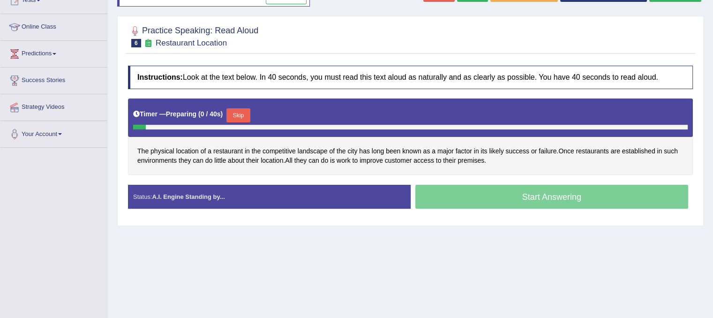
scroll to position [120, 0]
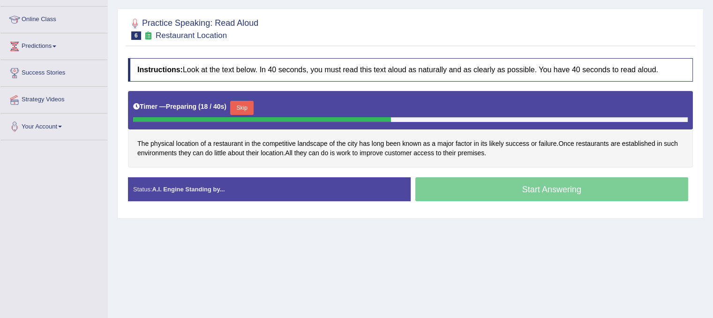
click at [234, 107] on button "Skip" at bounding box center [241, 108] width 23 height 14
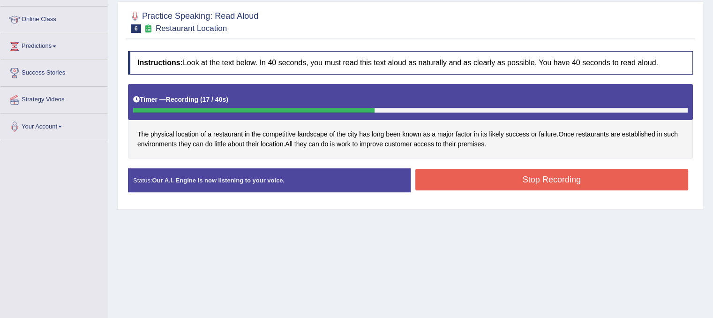
click at [536, 177] on button "Stop Recording" at bounding box center [551, 180] width 273 height 22
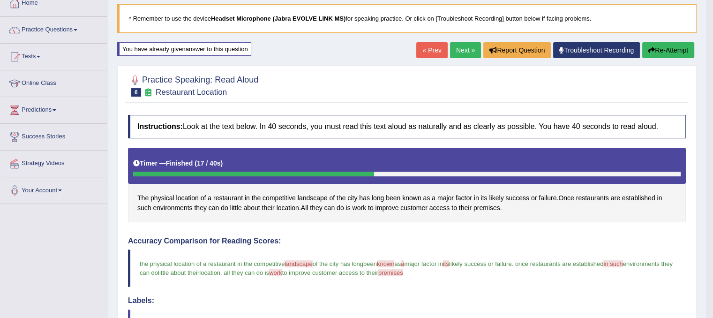
scroll to position [0, 0]
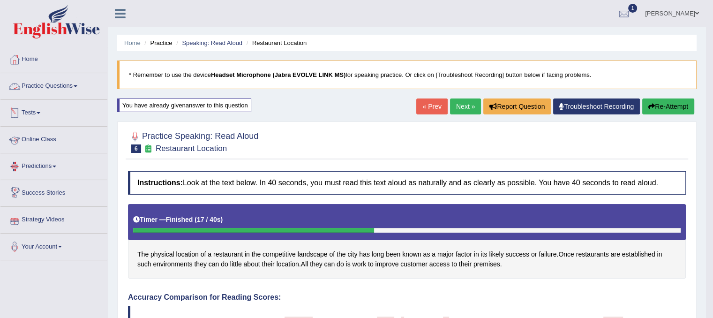
click at [34, 85] on link "Practice Questions" at bounding box center [53, 84] width 107 height 23
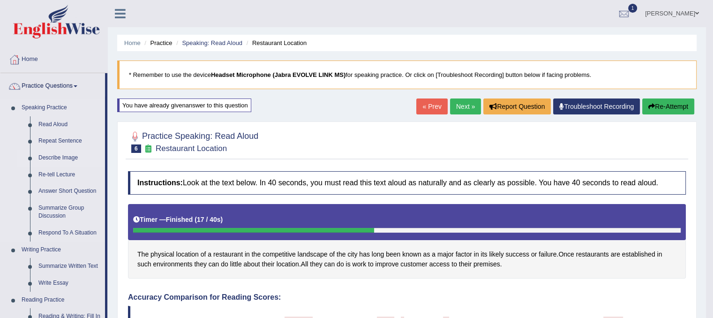
click at [57, 154] on link "Describe Image" at bounding box center [69, 158] width 71 height 17
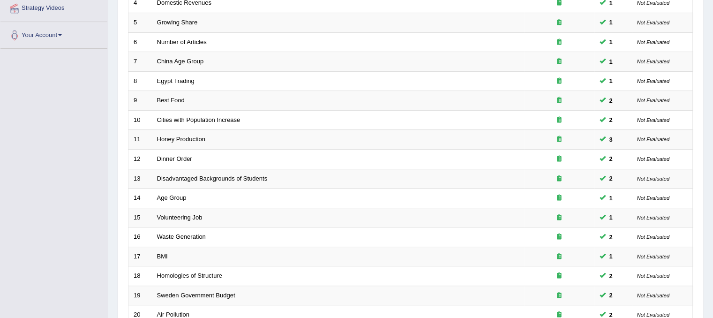
scroll to position [300, 0]
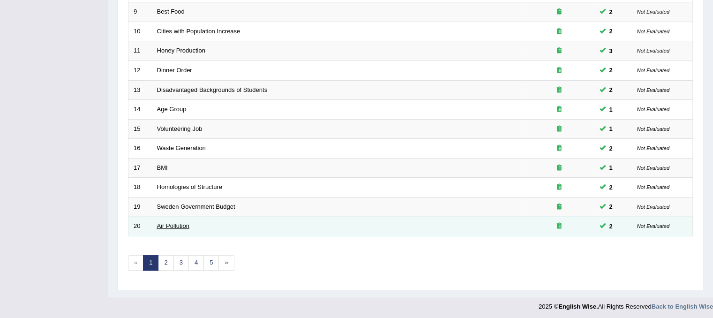
click at [171, 222] on link "Air Pollution" at bounding box center [173, 225] width 32 height 7
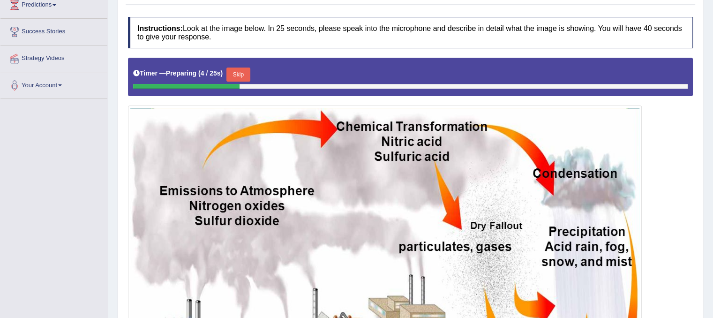
scroll to position [157, 0]
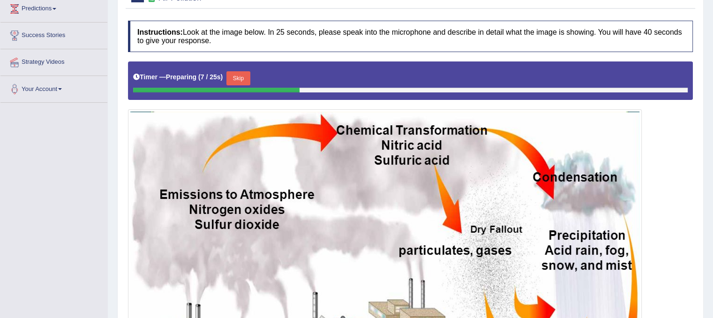
click at [249, 72] on button "Skip" at bounding box center [237, 78] width 23 height 14
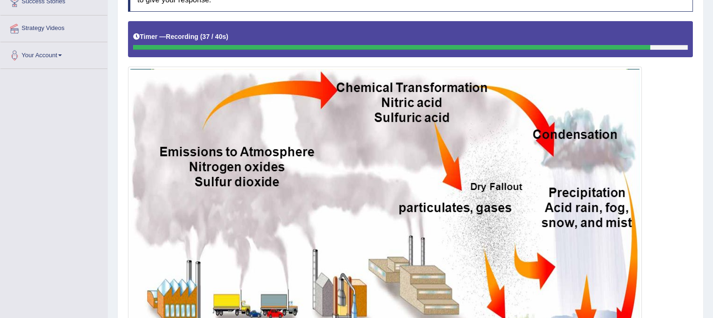
scroll to position [190, 0]
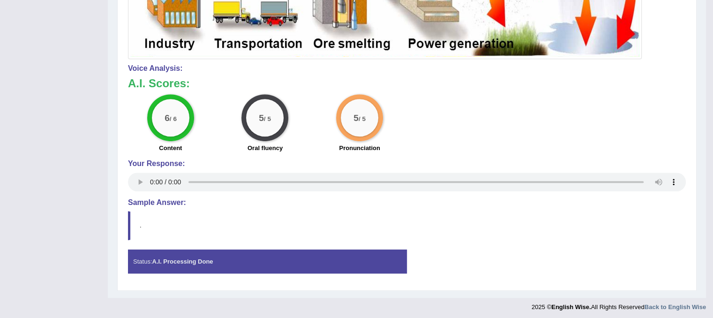
scroll to position [486, 0]
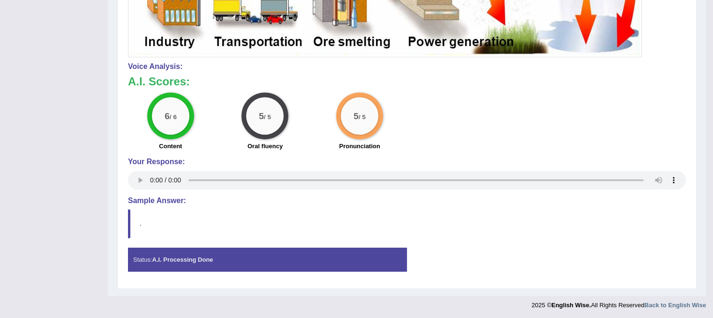
drag, startPoint x: 711, startPoint y: 227, endPoint x: 719, endPoint y: 159, distance: 68.5
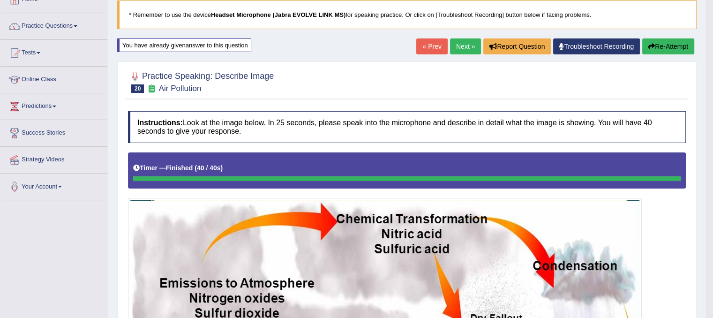
scroll to position [0, 0]
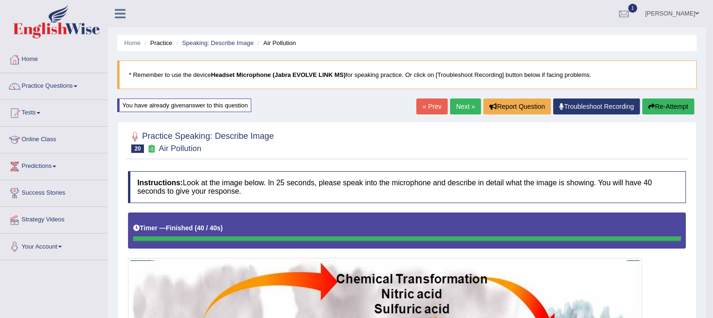
click at [456, 105] on link "Next »" at bounding box center [465, 106] width 31 height 16
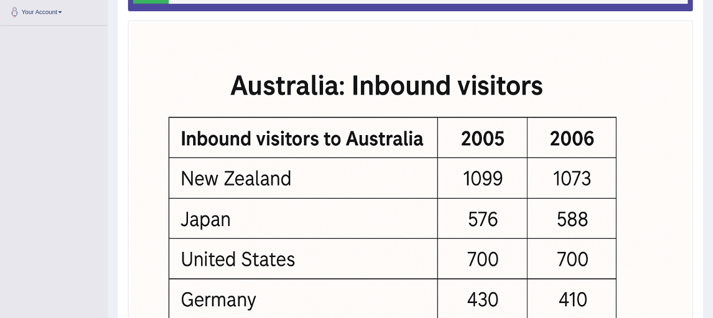
scroll to position [198, 0]
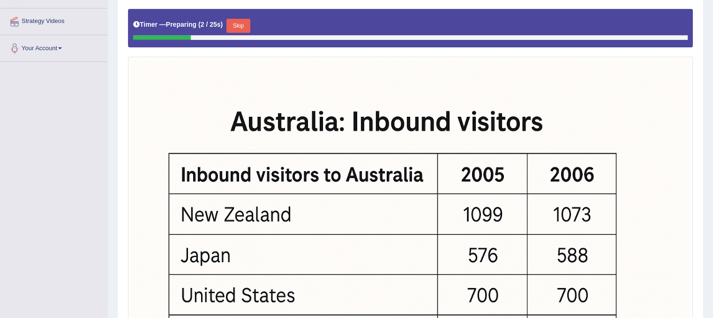
click at [700, 179] on div "Practice Speaking: Describe Image 21 Inbound visits Instructions: Look at the i…" at bounding box center [410, 197] width 586 height 558
click at [232, 29] on button "Skip" at bounding box center [237, 26] width 23 height 14
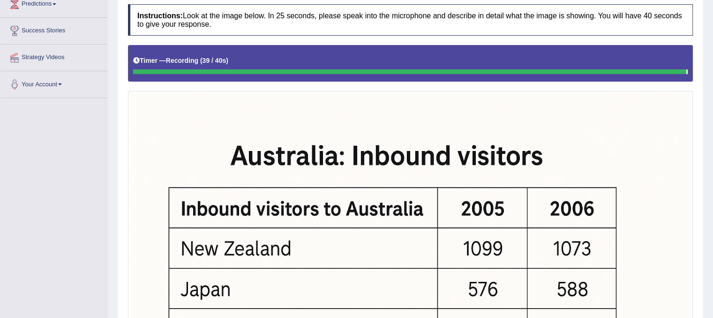
scroll to position [165, 0]
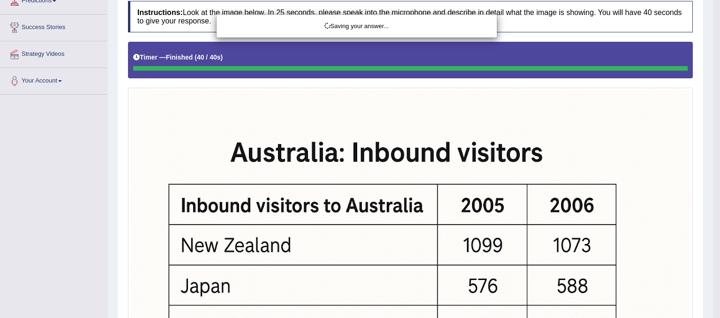
drag, startPoint x: 713, startPoint y: 206, endPoint x: 709, endPoint y: 264, distance: 58.3
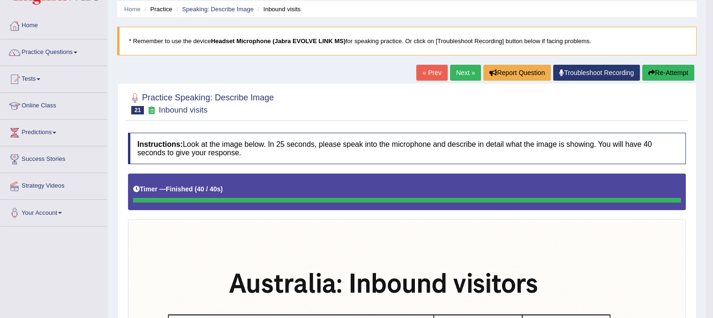
scroll to position [27, 0]
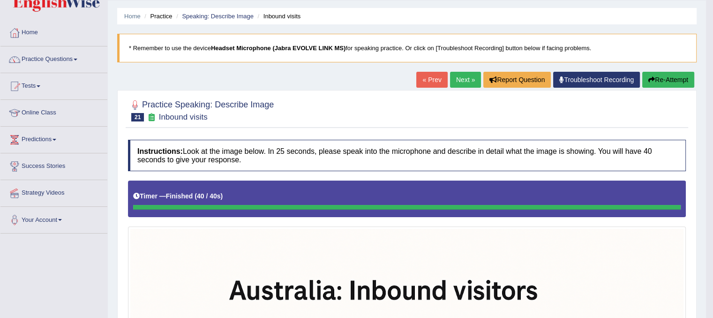
click at [678, 79] on button "Re-Attempt" at bounding box center [668, 80] width 52 height 16
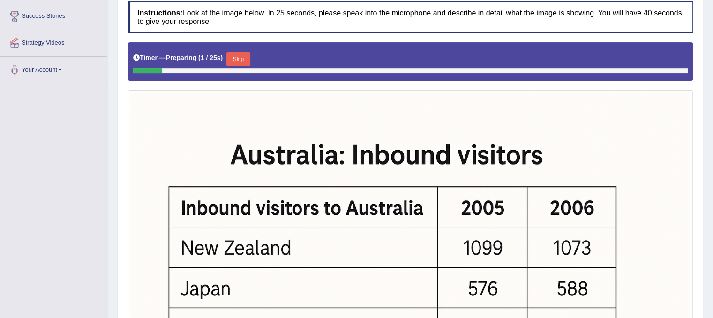
scroll to position [163, 0]
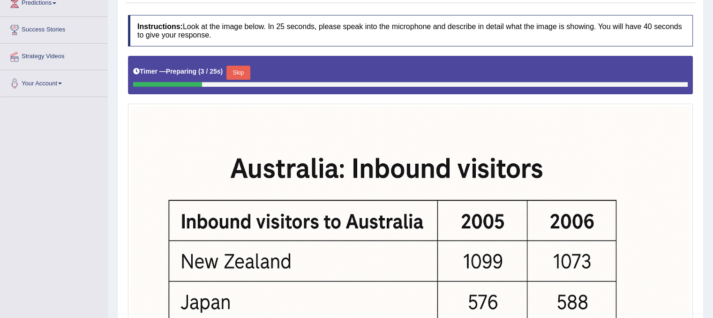
click at [246, 77] on button "Skip" at bounding box center [237, 73] width 23 height 14
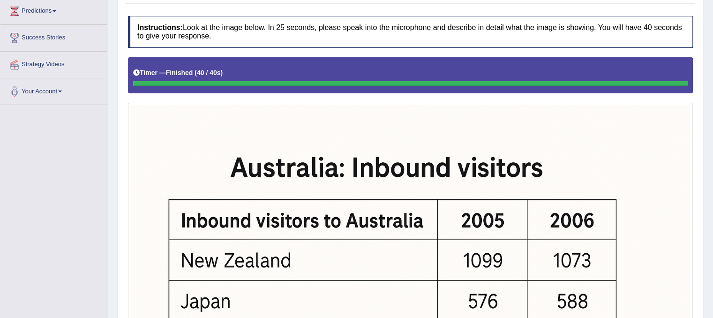
scroll to position [177, 0]
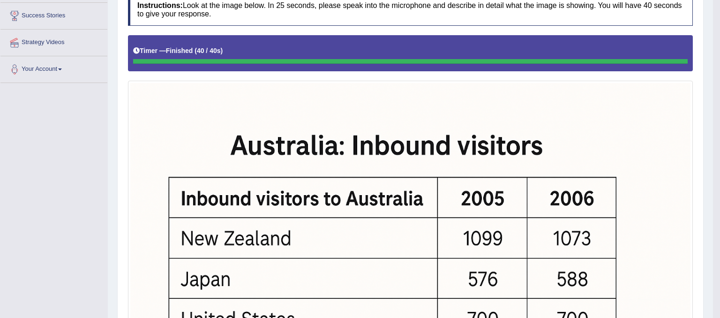
drag, startPoint x: 719, startPoint y: 101, endPoint x: 719, endPoint y: 107, distance: 6.6
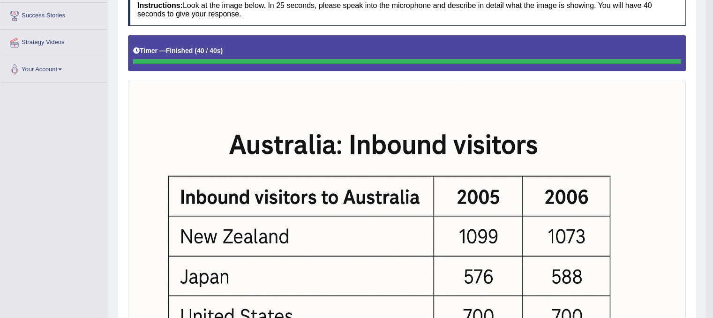
drag, startPoint x: 711, startPoint y: 74, endPoint x: 684, endPoint y: 177, distance: 106.6
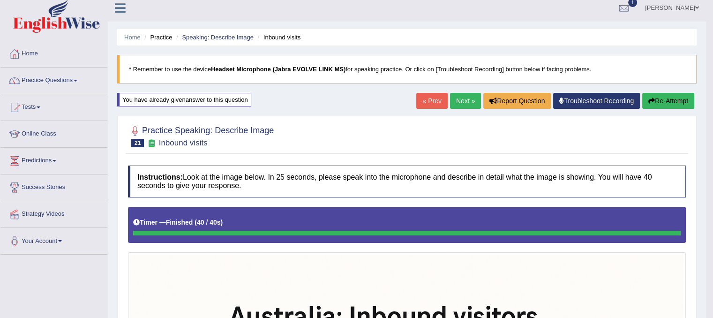
scroll to position [0, 0]
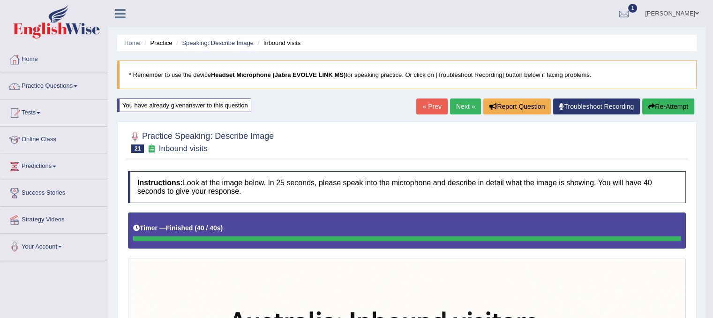
click at [456, 105] on link "Next »" at bounding box center [465, 106] width 31 height 16
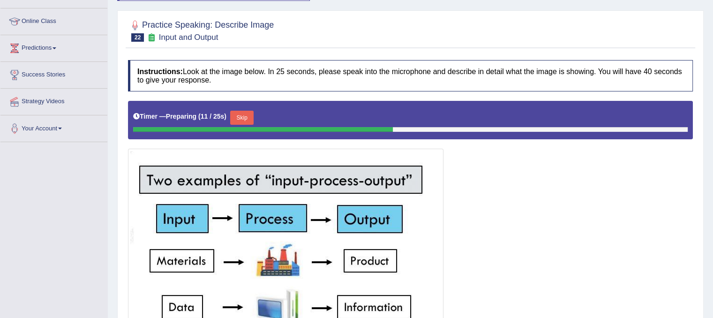
scroll to position [113, 0]
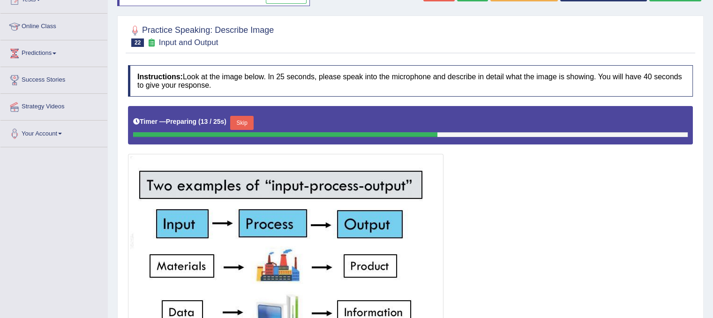
click at [240, 120] on button "Skip" at bounding box center [241, 123] width 23 height 14
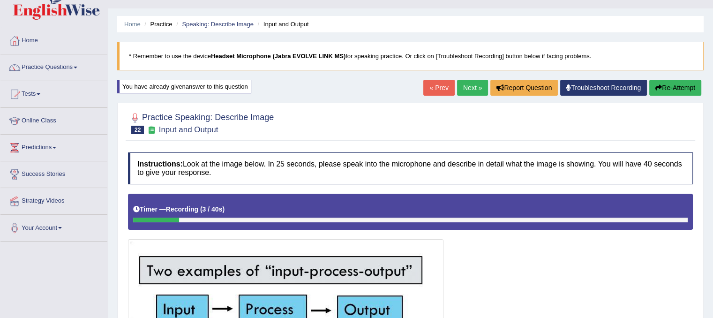
scroll to position [13, 0]
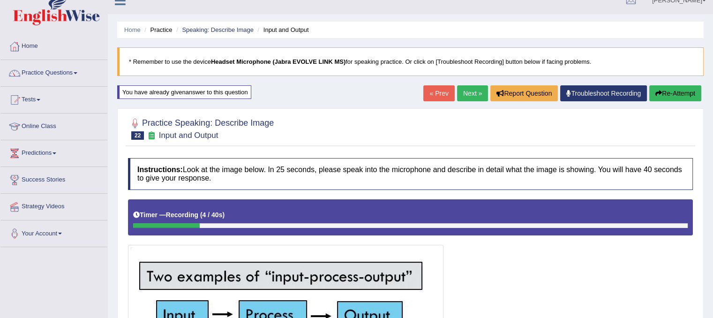
click at [671, 100] on button "Re-Attempt" at bounding box center [675, 93] width 52 height 16
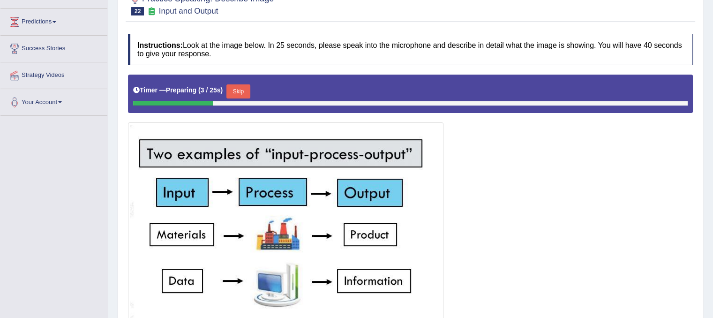
scroll to position [131, 0]
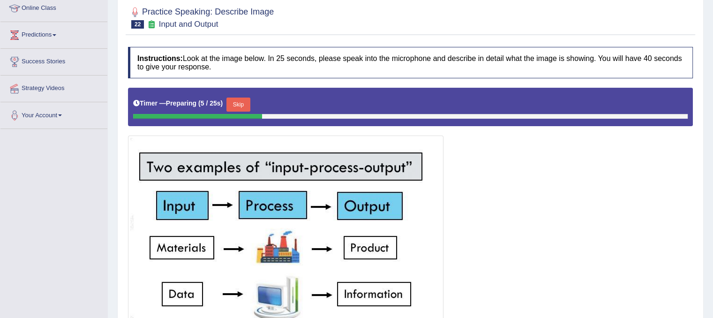
click at [244, 100] on button "Skip" at bounding box center [237, 104] width 23 height 14
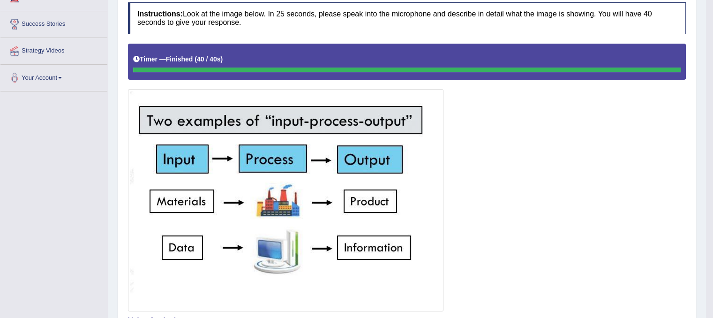
scroll to position [66, 0]
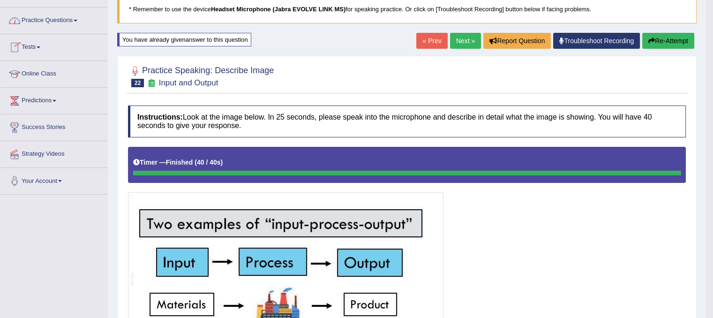
click at [65, 21] on link "Practice Questions" at bounding box center [53, 18] width 107 height 23
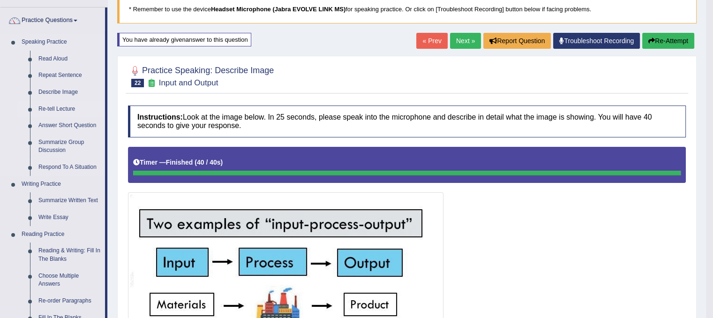
click at [49, 109] on link "Re-tell Lecture" at bounding box center [69, 109] width 71 height 17
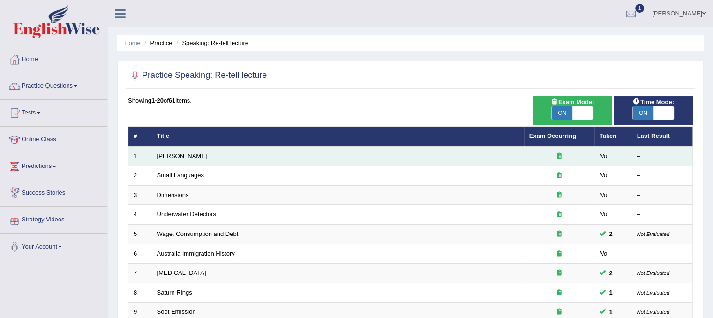
click at [172, 157] on link "[PERSON_NAME]" at bounding box center [182, 155] width 50 height 7
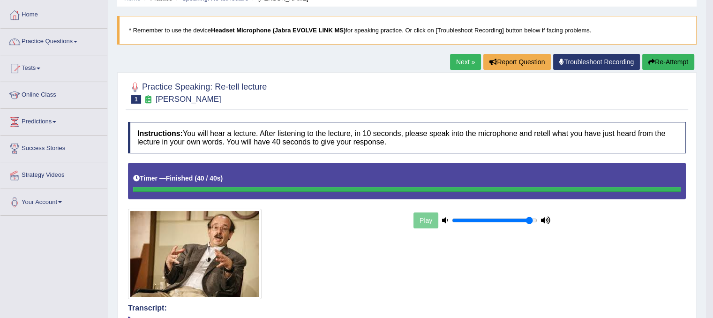
scroll to position [44, 0]
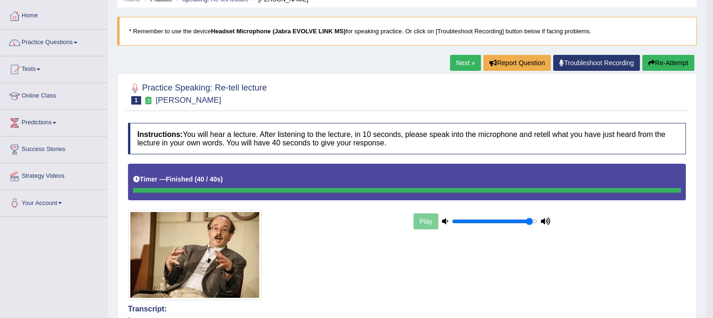
click at [464, 62] on link "Next »" at bounding box center [465, 63] width 31 height 16
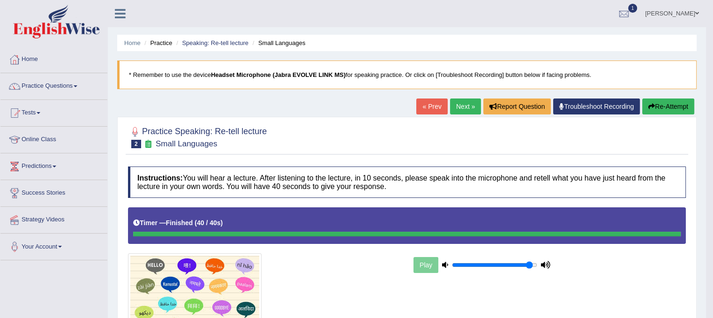
click at [457, 109] on link "Next »" at bounding box center [465, 106] width 31 height 16
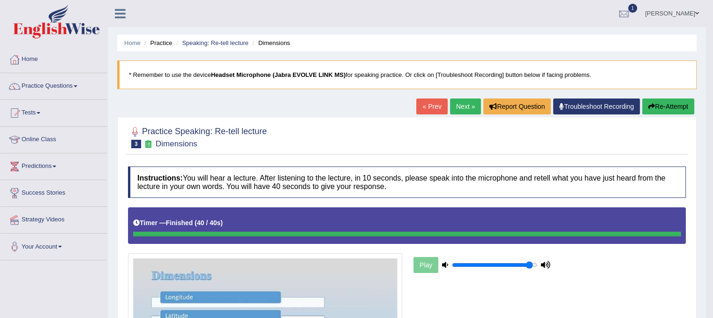
click at [464, 106] on link "Next »" at bounding box center [465, 106] width 31 height 16
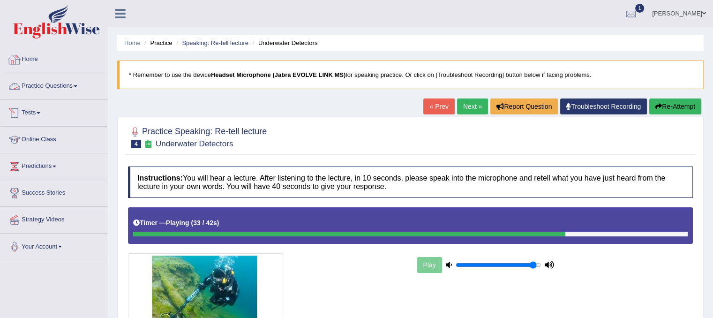
click at [43, 90] on link "Practice Questions" at bounding box center [53, 84] width 107 height 23
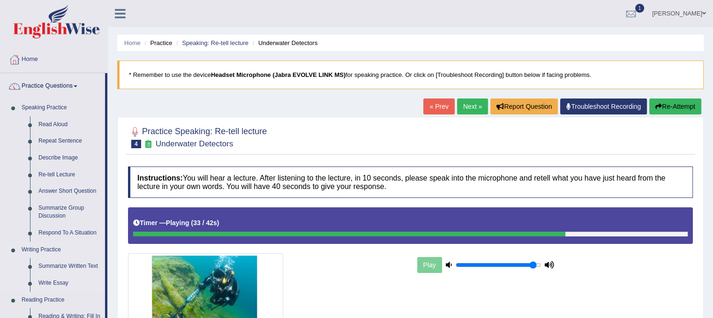
click at [31, 240] on li "Respond To A Situation" at bounding box center [61, 233] width 88 height 17
click at [66, 237] on link "Respond To A Situation" at bounding box center [69, 233] width 71 height 17
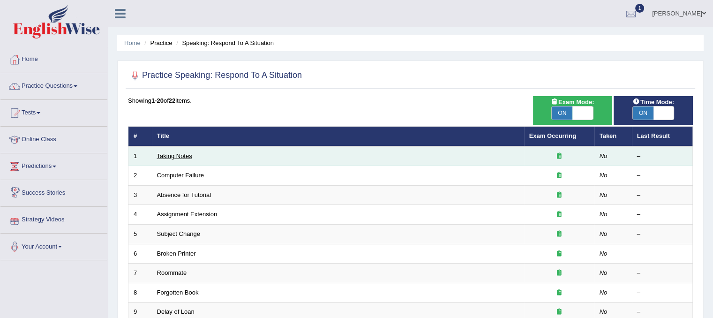
click at [179, 156] on link "Taking Notes" at bounding box center [174, 155] width 35 height 7
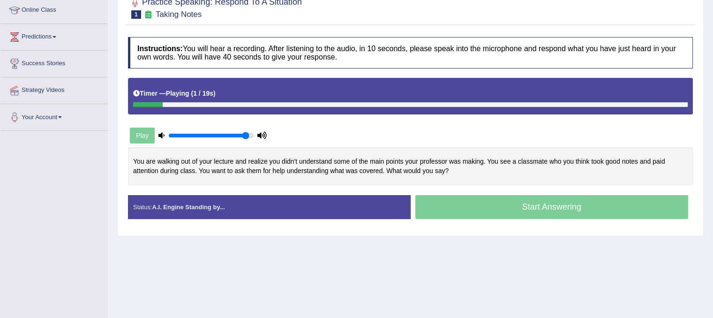
scroll to position [174, 0]
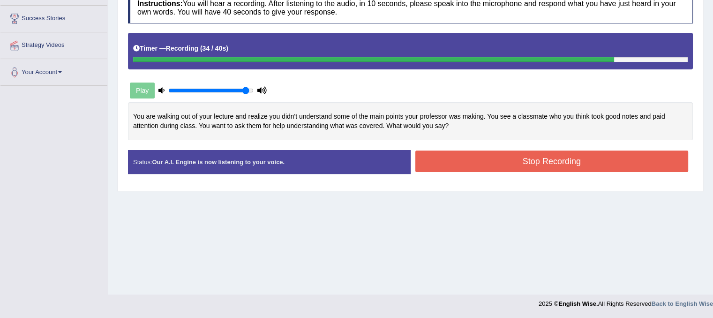
click at [562, 164] on button "Stop Recording" at bounding box center [551, 161] width 273 height 22
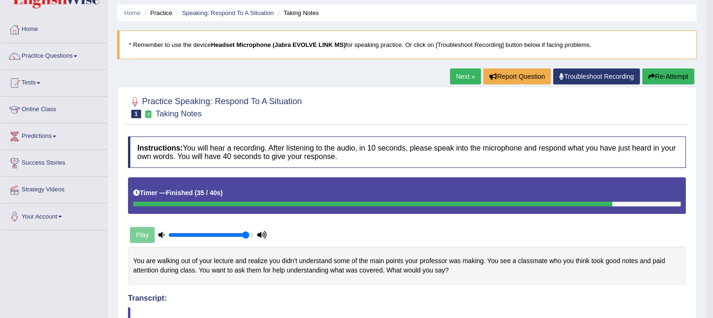
scroll to position [21, 0]
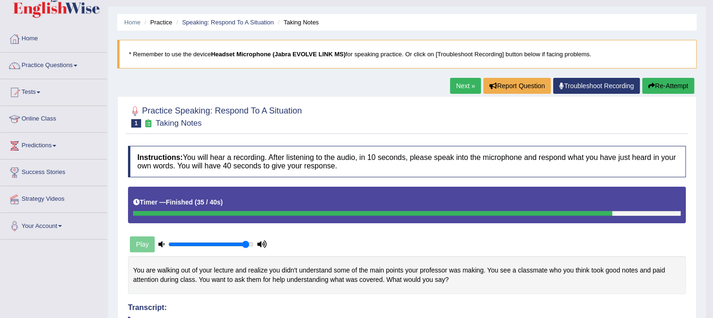
click at [666, 83] on button "Re-Attempt" at bounding box center [668, 86] width 52 height 16
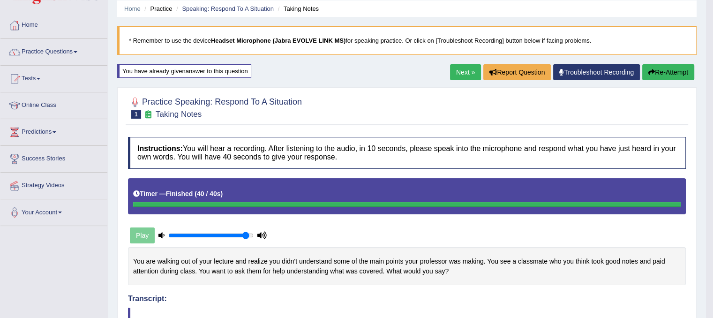
scroll to position [34, 0]
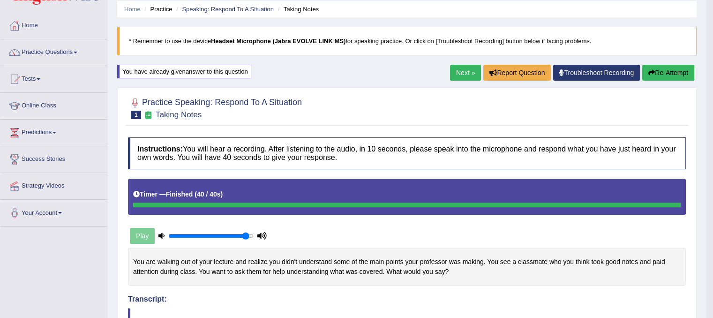
click at [459, 74] on link "Next »" at bounding box center [465, 73] width 31 height 16
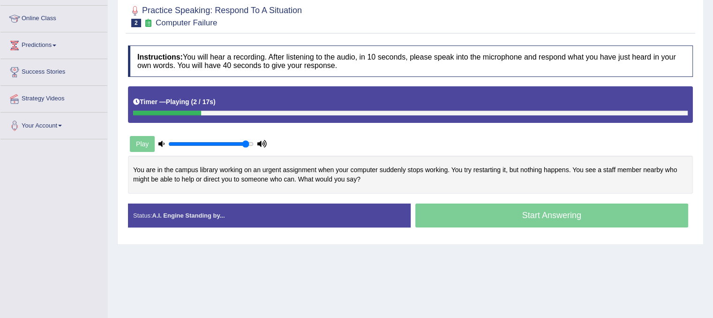
scroll to position [141, 0]
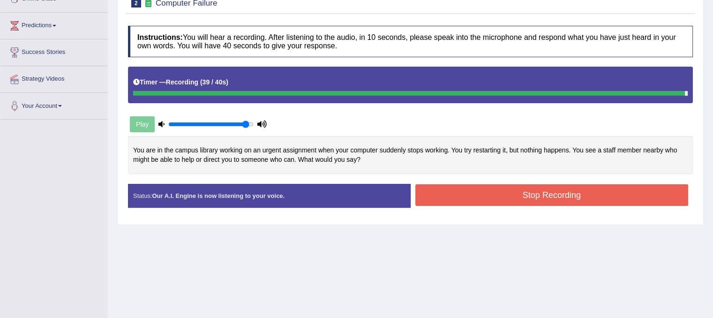
click at [587, 198] on button "Stop Recording" at bounding box center [551, 195] width 273 height 22
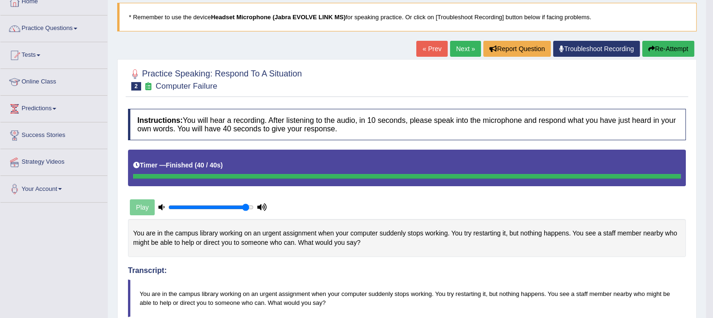
scroll to position [0, 0]
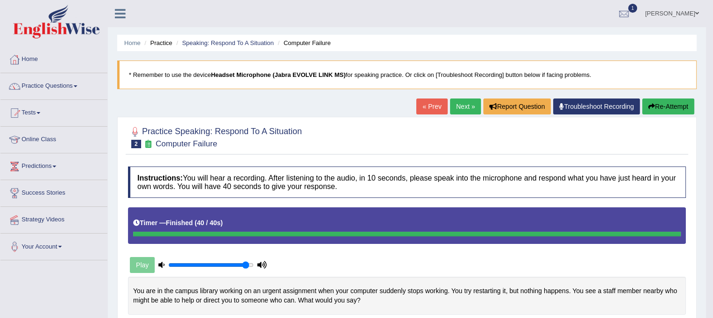
drag, startPoint x: 587, startPoint y: 198, endPoint x: 599, endPoint y: 250, distance: 53.4
click at [666, 110] on button "Re-Attempt" at bounding box center [668, 106] width 52 height 16
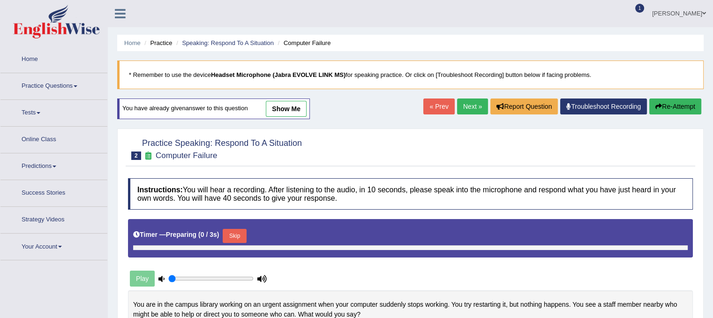
type input "0.95"
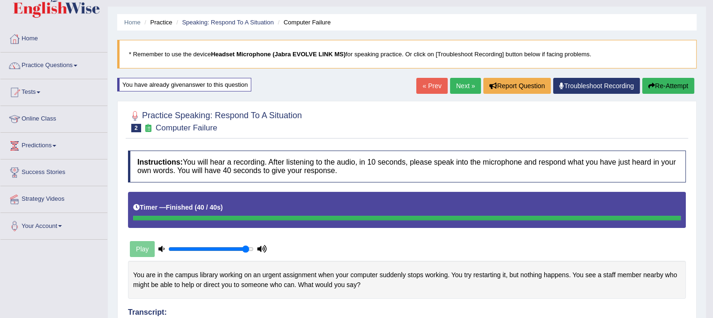
scroll to position [15, 0]
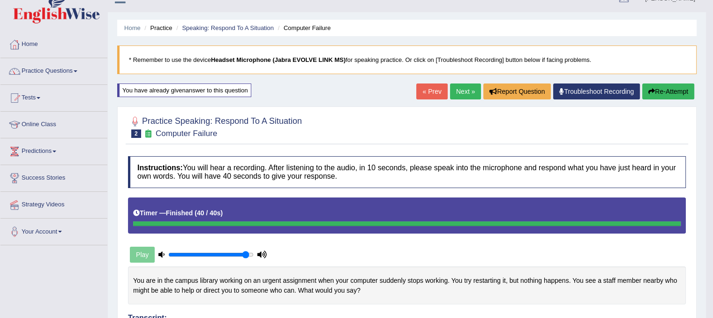
click at [655, 93] on button "Re-Attempt" at bounding box center [668, 91] width 52 height 16
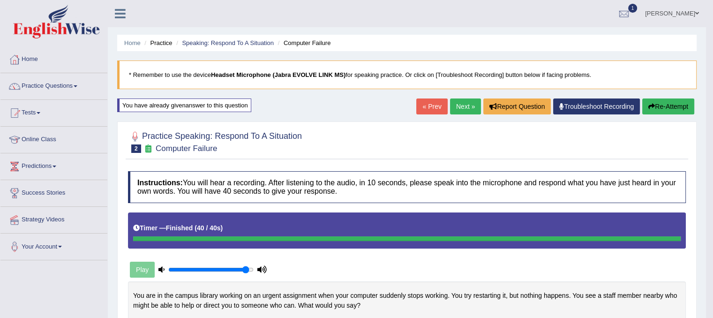
click at [454, 109] on link "Next »" at bounding box center [465, 106] width 31 height 16
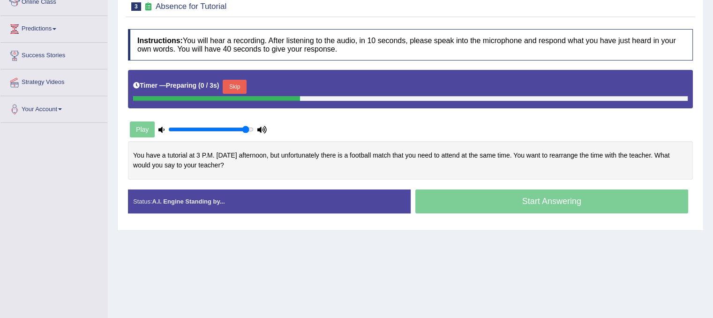
scroll to position [174, 0]
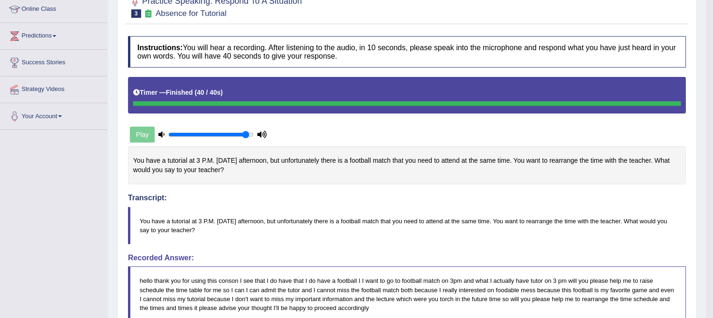
scroll to position [0, 0]
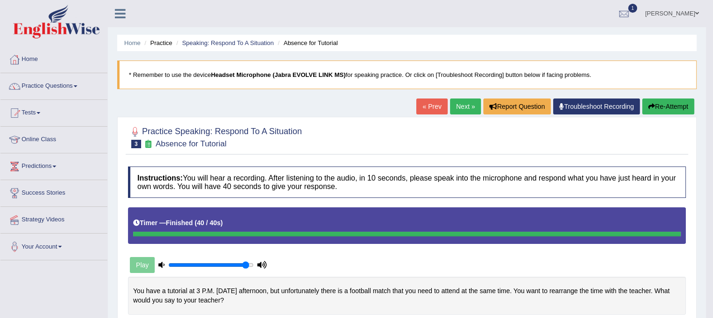
click at [460, 108] on link "Next »" at bounding box center [465, 106] width 31 height 16
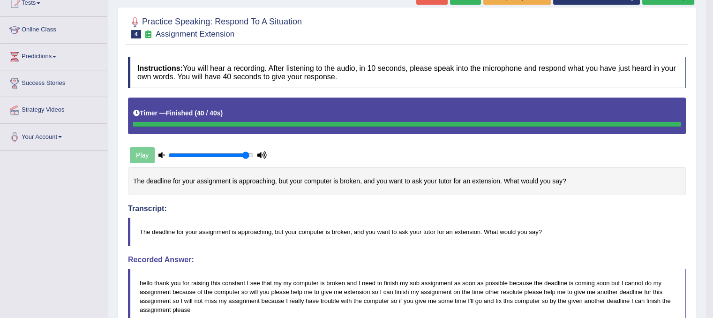
scroll to position [86, 0]
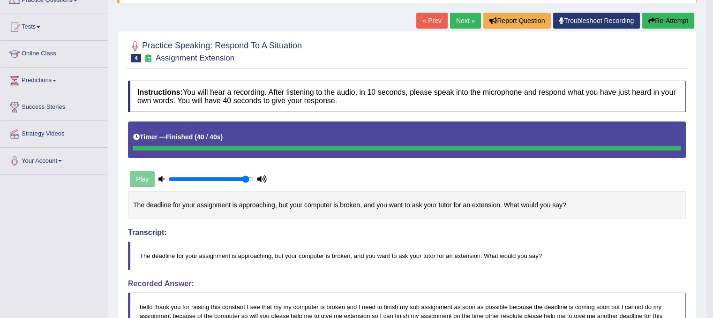
click at [668, 18] on button "Re-Attempt" at bounding box center [668, 21] width 52 height 16
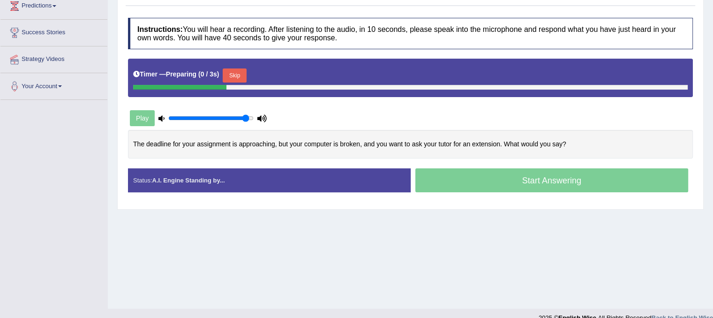
scroll to position [174, 0]
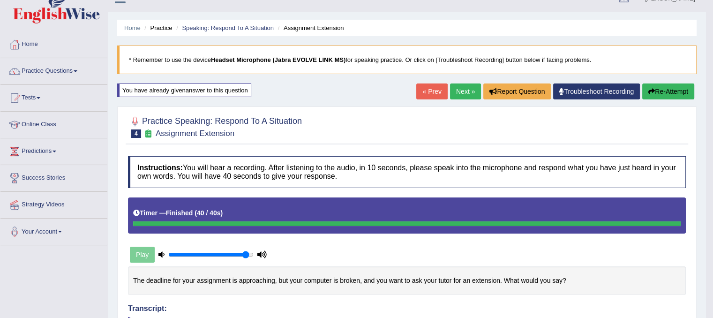
scroll to position [0, 0]
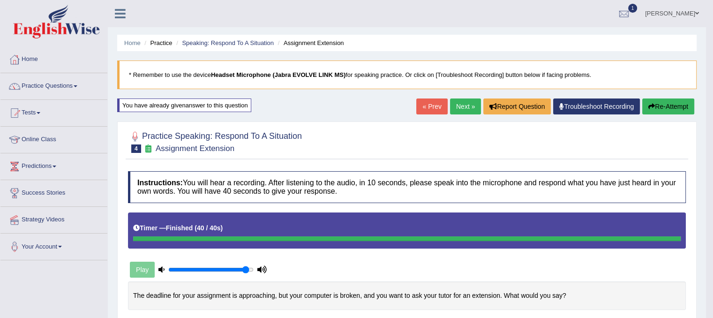
click at [466, 105] on link "Next »" at bounding box center [465, 106] width 31 height 16
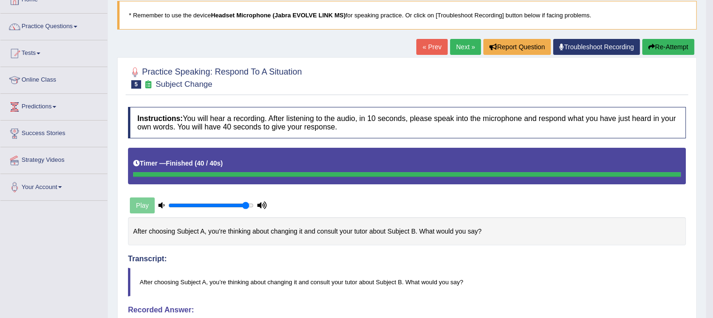
scroll to position [48, 0]
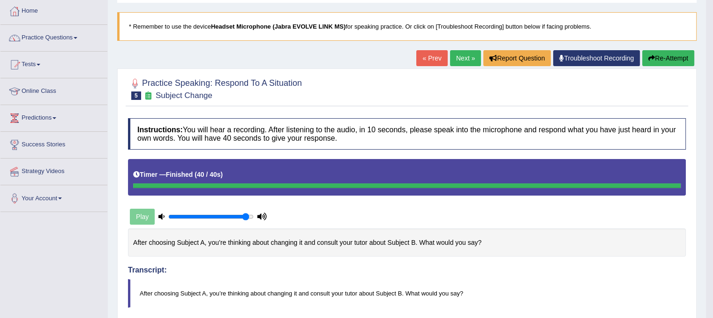
click at [463, 52] on link "Next »" at bounding box center [465, 58] width 31 height 16
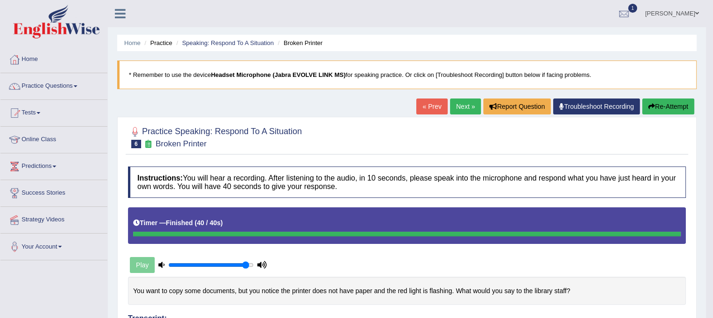
click at [460, 100] on link "Next »" at bounding box center [465, 106] width 31 height 16
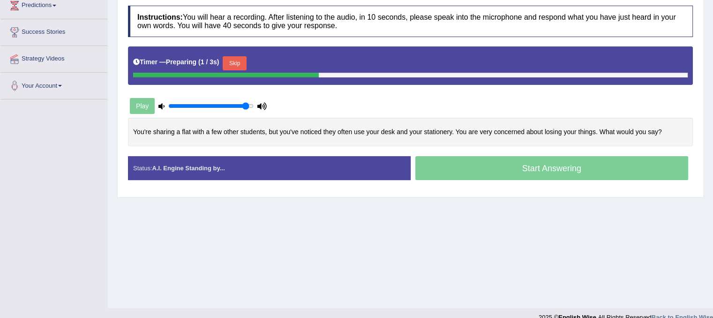
scroll to position [174, 0]
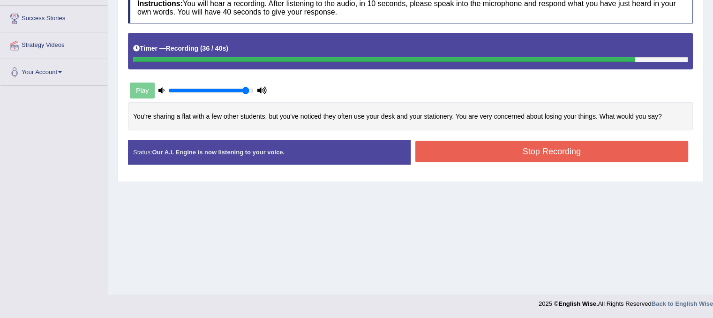
click at [564, 147] on button "Stop Recording" at bounding box center [551, 152] width 273 height 22
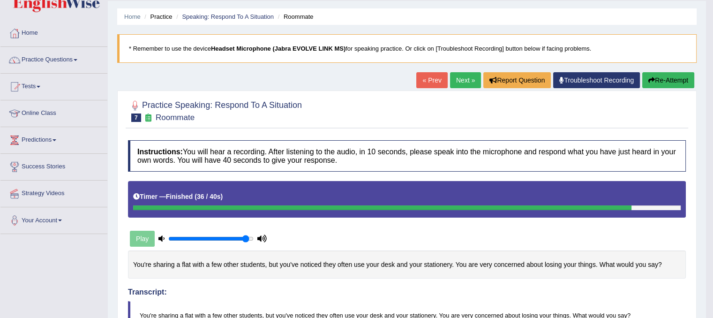
scroll to position [21, 0]
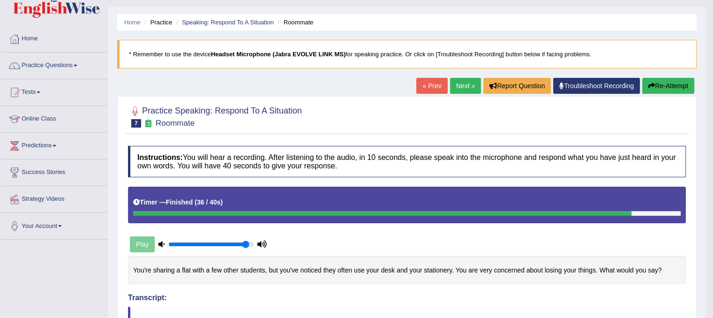
click at [458, 80] on link "Next »" at bounding box center [465, 86] width 31 height 16
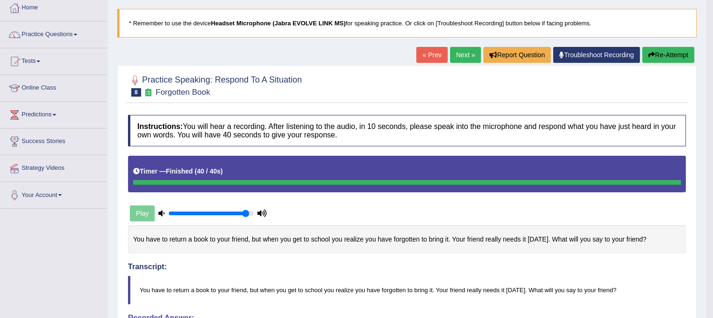
scroll to position [46, 0]
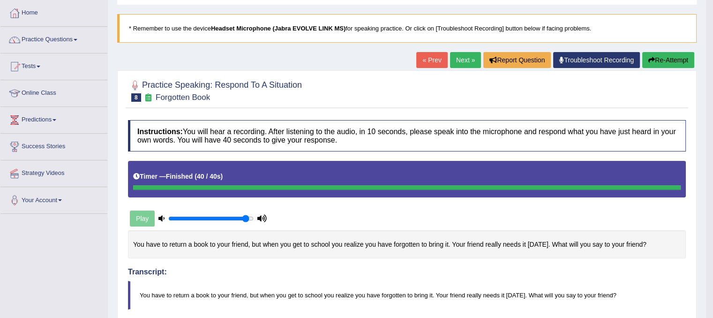
click at [454, 61] on link "Next »" at bounding box center [465, 60] width 31 height 16
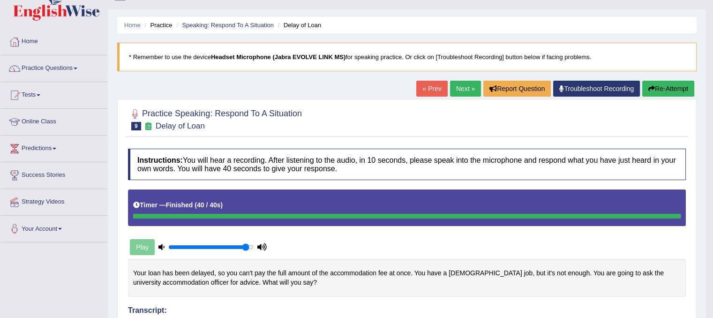
scroll to position [17, 0]
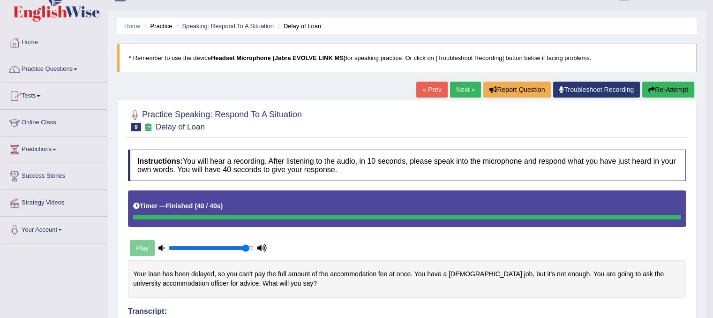
click at [464, 85] on link "Next »" at bounding box center [465, 90] width 31 height 16
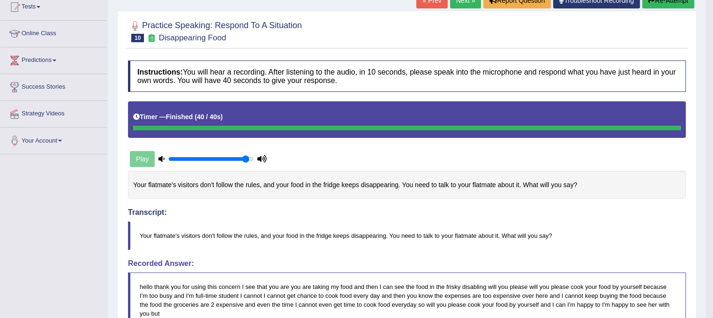
scroll to position [67, 0]
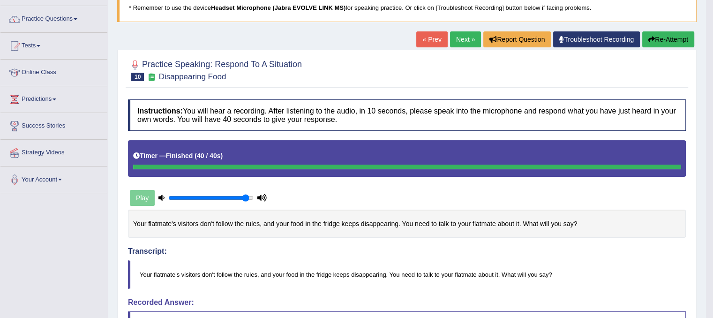
click at [659, 31] on button "Re-Attempt" at bounding box center [668, 39] width 52 height 16
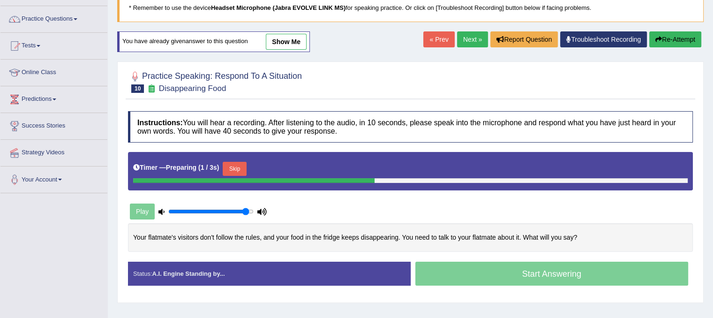
click at [239, 164] on button "Skip" at bounding box center [234, 169] width 23 height 14
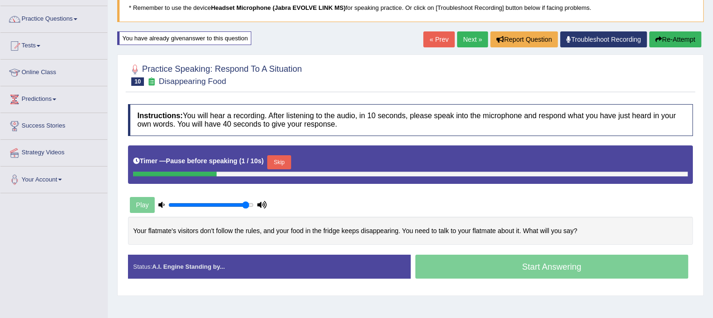
click at [277, 160] on button "Skip" at bounding box center [278, 162] width 23 height 14
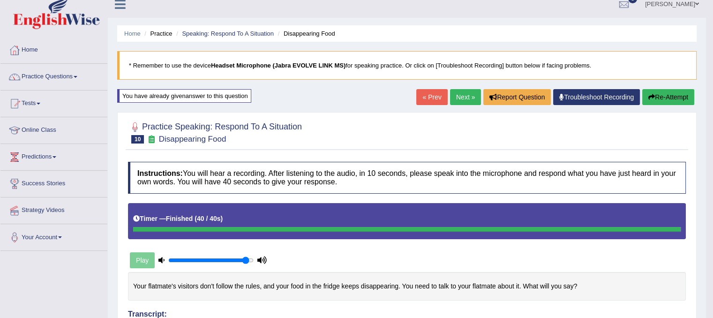
scroll to position [7, 0]
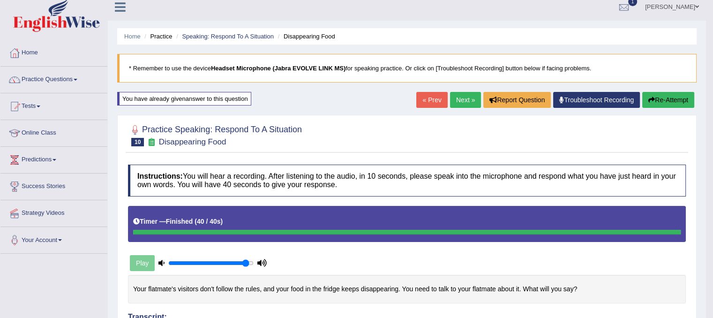
click at [663, 94] on button "Re-Attempt" at bounding box center [668, 100] width 52 height 16
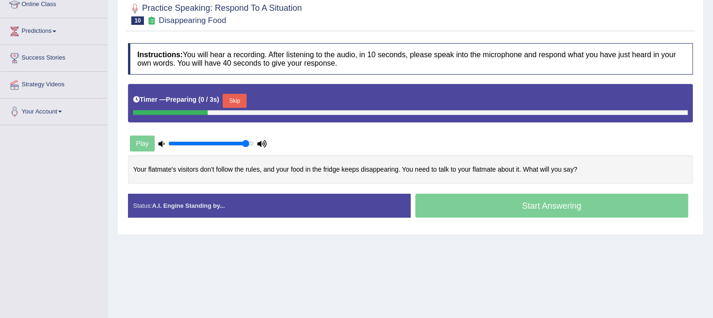
scroll to position [174, 0]
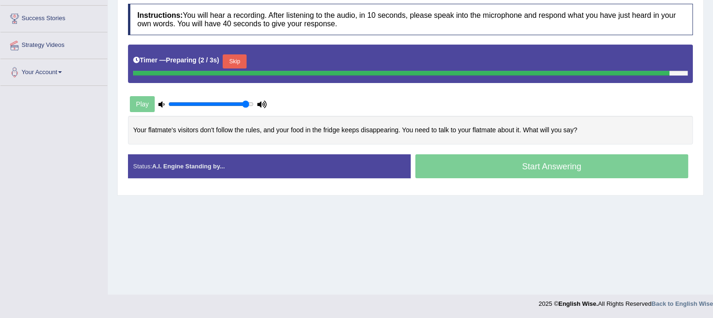
click at [237, 58] on button "Skip" at bounding box center [234, 61] width 23 height 14
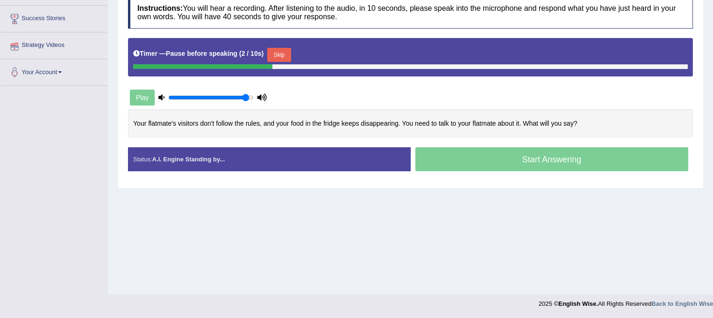
click at [289, 54] on button "Skip" at bounding box center [278, 55] width 23 height 14
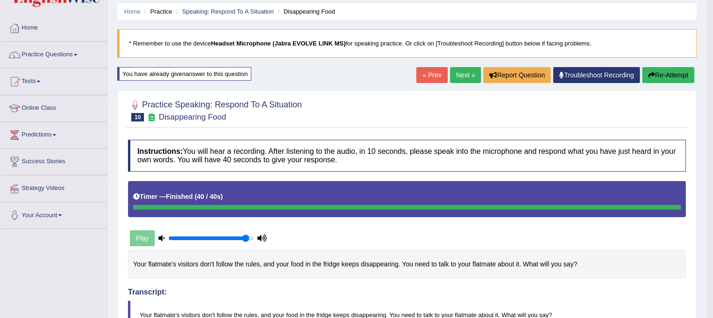
scroll to position [12, 0]
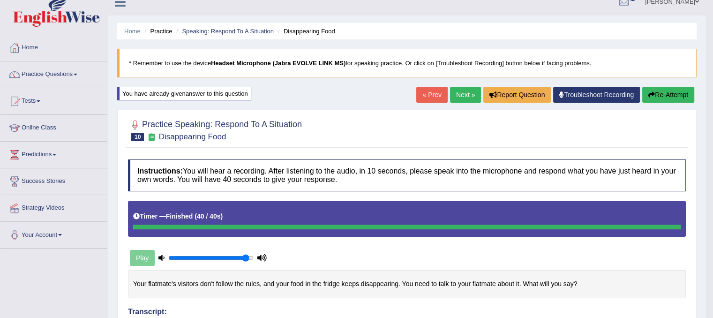
click at [455, 93] on link "Next »" at bounding box center [465, 95] width 31 height 16
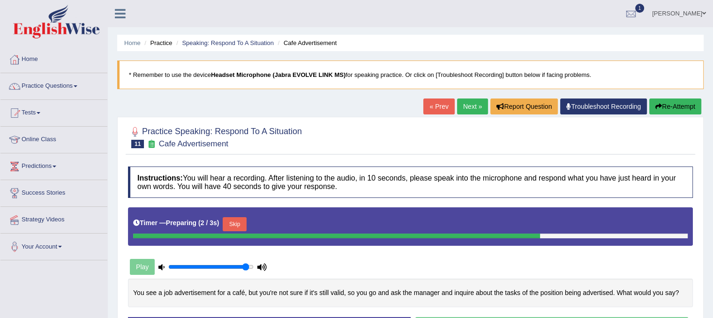
drag, startPoint x: 709, startPoint y: 124, endPoint x: 703, endPoint y: 213, distance: 89.7
click at [703, 213] on div "Home Practice Speaking: Respond To A Situation Cafe Advertisement * Remember to…" at bounding box center [410, 234] width 605 height 469
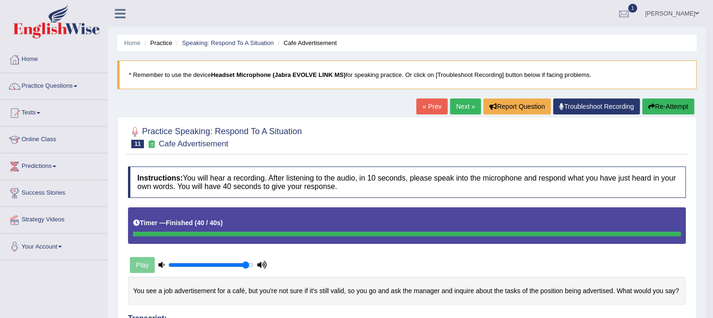
click at [471, 110] on link "Next »" at bounding box center [465, 106] width 31 height 16
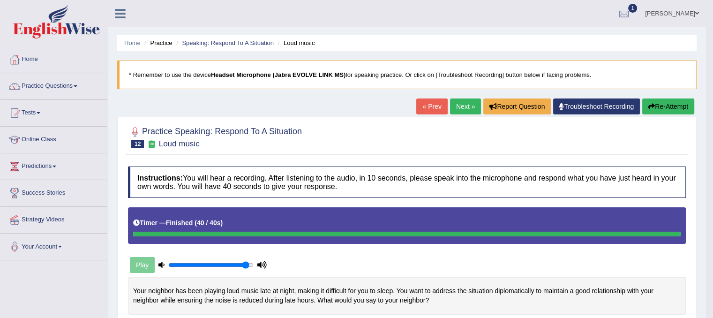
click at [453, 109] on link "Next »" at bounding box center [465, 106] width 31 height 16
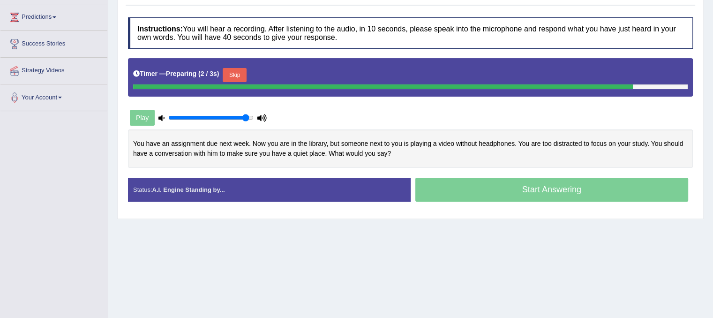
scroll to position [157, 0]
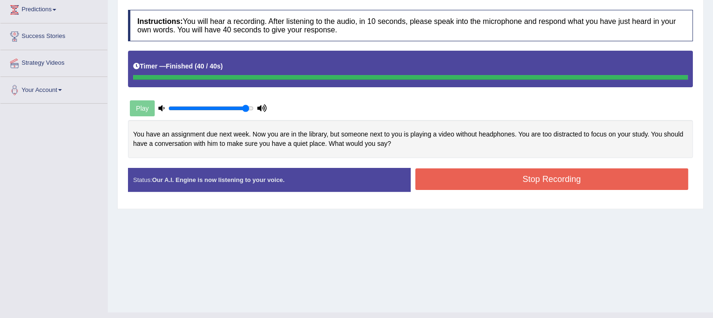
click at [647, 182] on button "Stop Recording" at bounding box center [551, 179] width 273 height 22
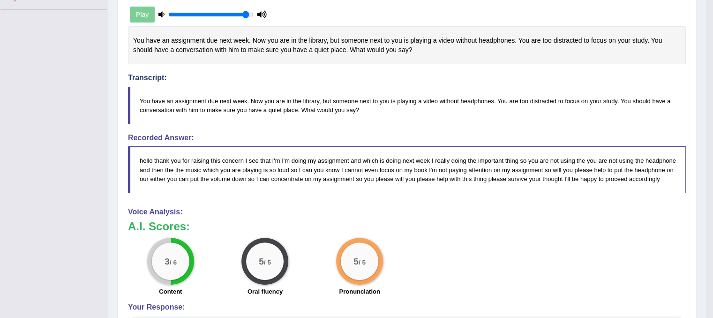
scroll to position [0, 0]
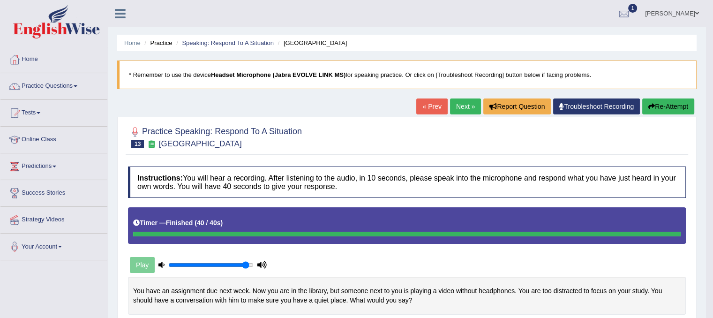
click at [673, 105] on button "Re-Attempt" at bounding box center [668, 106] width 52 height 16
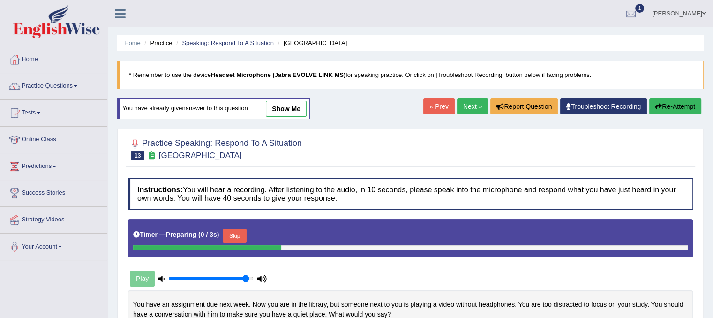
click at [236, 235] on button "Skip" at bounding box center [234, 236] width 23 height 14
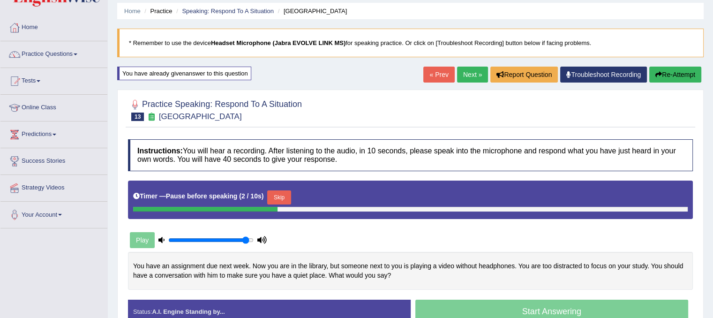
scroll to position [25, 0]
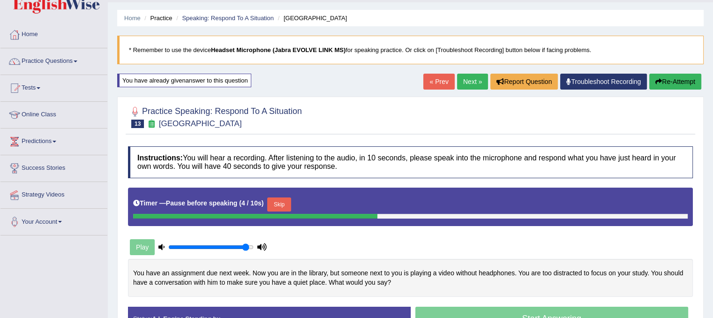
click at [660, 81] on button "Re-Attempt" at bounding box center [675, 82] width 52 height 16
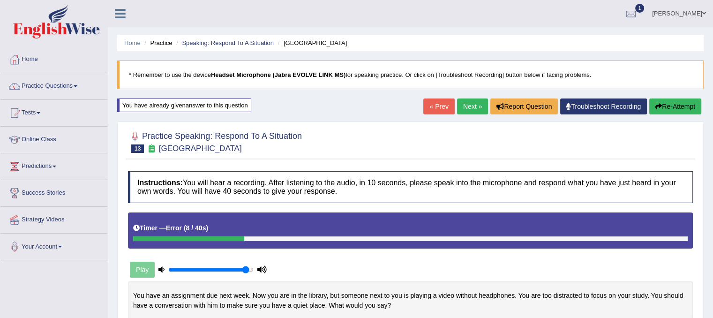
click at [686, 104] on button "Re-Attempt" at bounding box center [675, 106] width 52 height 16
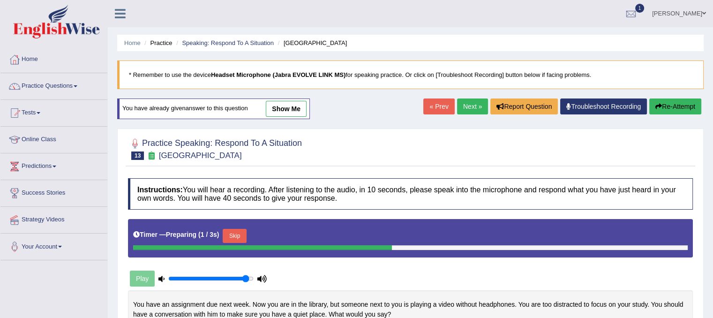
click at [239, 235] on button "Skip" at bounding box center [234, 236] width 23 height 14
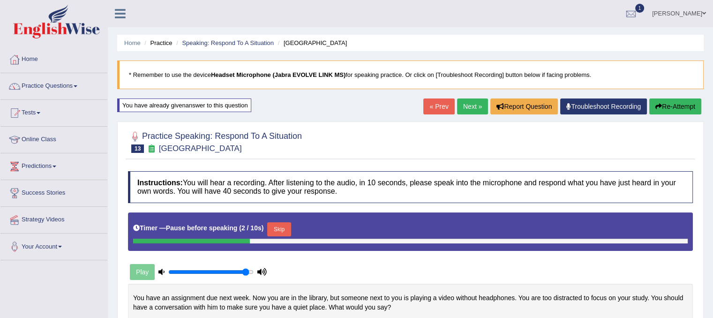
click at [281, 228] on button "Skip" at bounding box center [278, 229] width 23 height 14
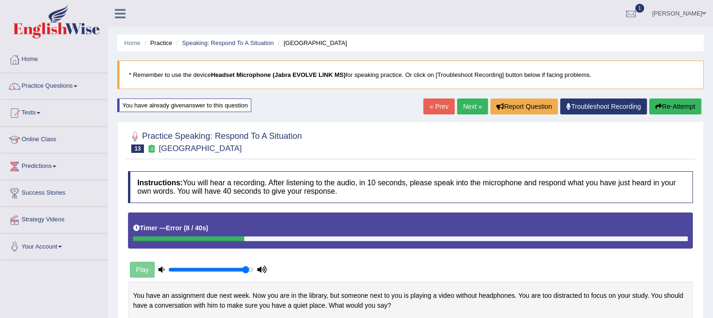
click at [463, 105] on link "Next »" at bounding box center [472, 106] width 31 height 16
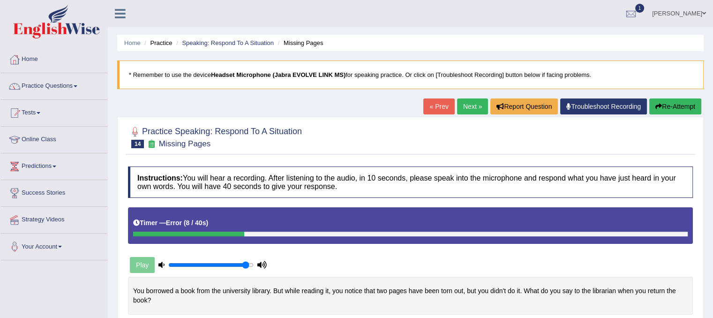
click at [151, 237] on div "Timer — Error ( 8 / 40s )" at bounding box center [410, 225] width 565 height 36
click at [672, 105] on button "Re-Attempt" at bounding box center [675, 106] width 52 height 16
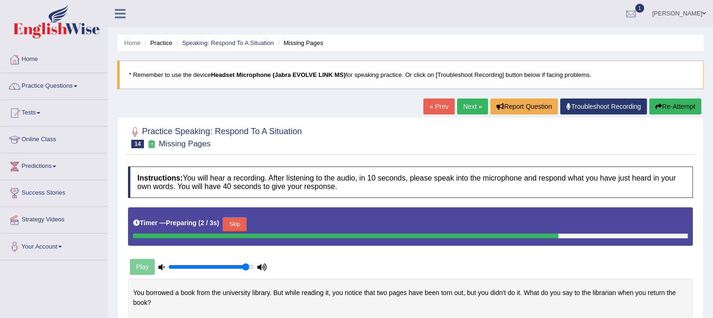
click at [240, 228] on button "Skip" at bounding box center [234, 224] width 23 height 14
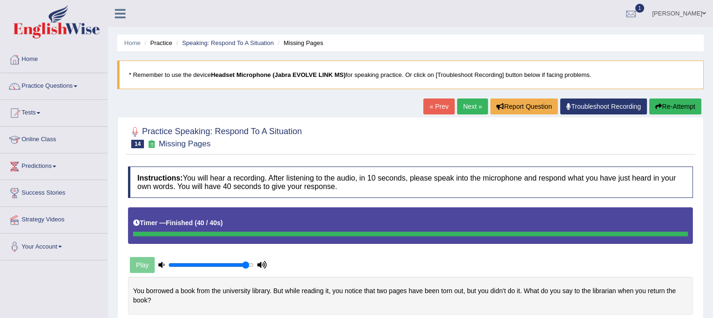
drag, startPoint x: 712, startPoint y: 79, endPoint x: 689, endPoint y: 209, distance: 132.4
click at [689, 209] on html "Toggle navigation Home Practice Questions Speaking Practice Read Aloud Repeat S…" at bounding box center [356, 159] width 713 height 318
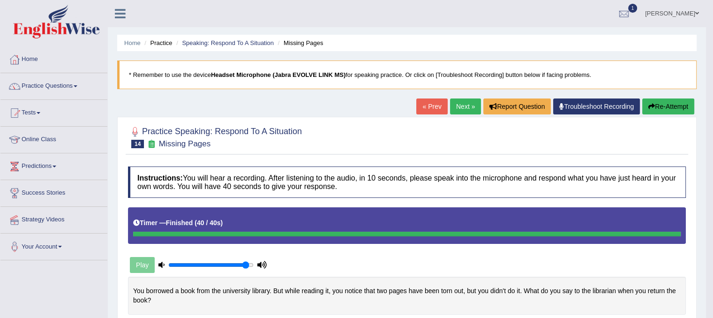
click at [457, 109] on link "Next »" at bounding box center [465, 106] width 31 height 16
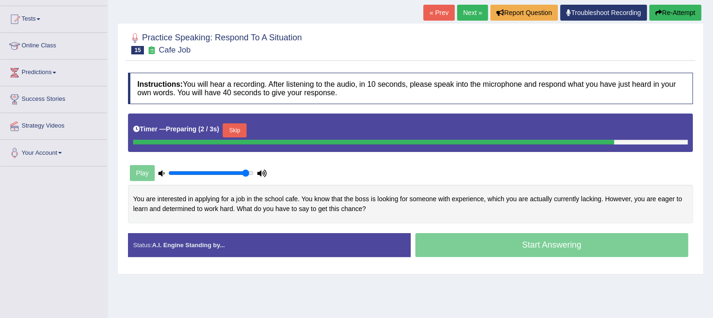
scroll to position [172, 0]
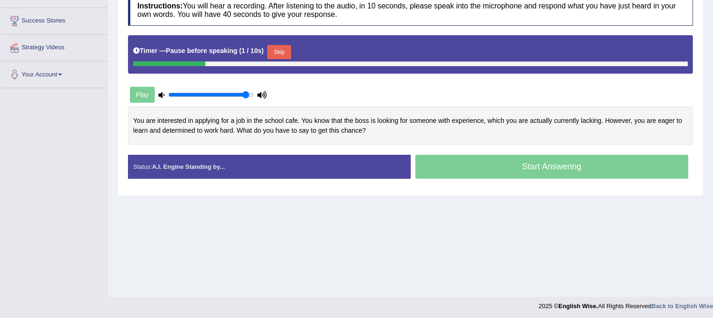
click at [285, 53] on button "Skip" at bounding box center [278, 52] width 23 height 14
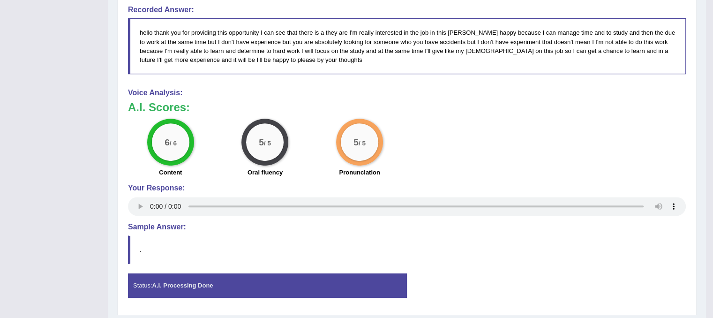
scroll to position [404, 0]
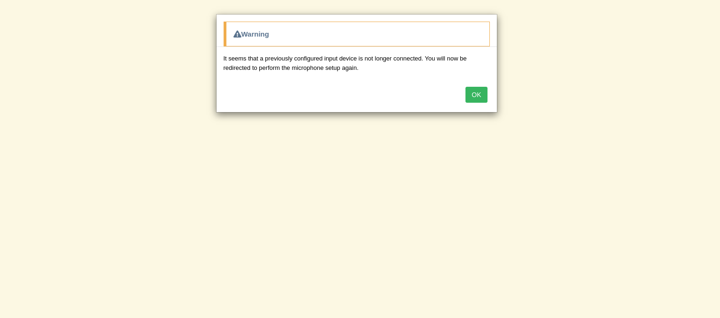
click at [472, 91] on button "OK" at bounding box center [476, 95] width 22 height 16
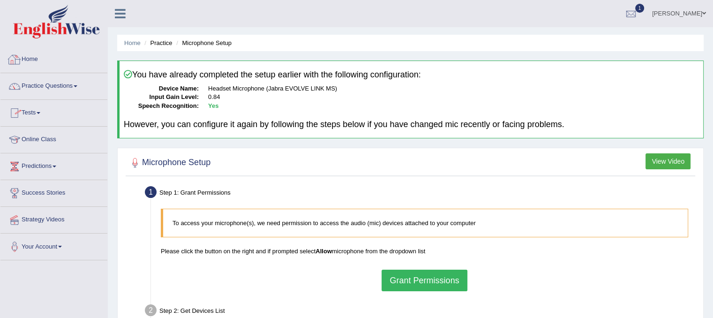
click at [24, 67] on link "Home" at bounding box center [53, 57] width 107 height 23
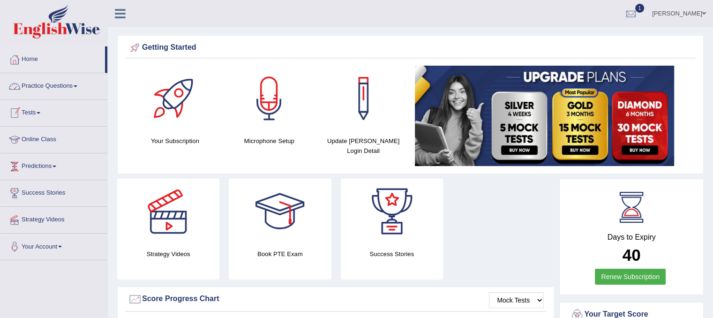
click at [54, 164] on link "Predictions" at bounding box center [53, 164] width 107 height 23
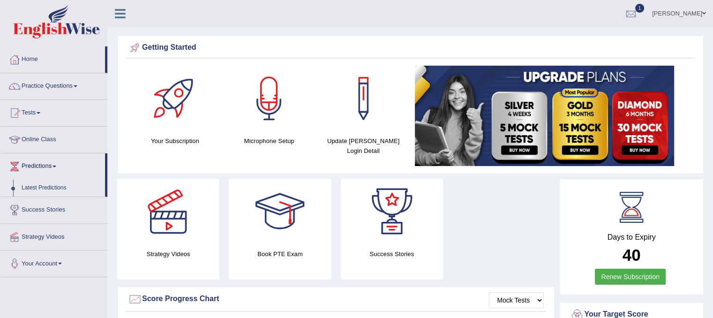
click at [55, 183] on link "Latest Predictions" at bounding box center [61, 188] width 88 height 17
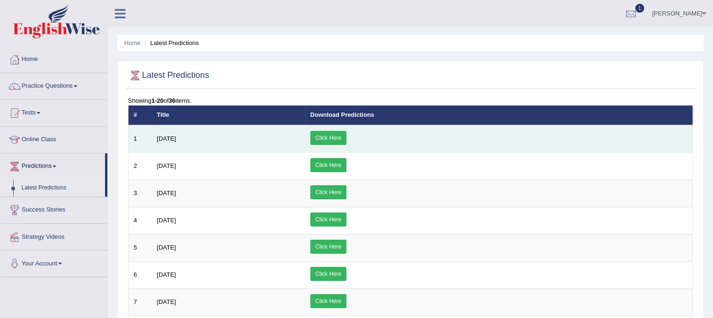
click at [411, 128] on td "Click Here" at bounding box center [499, 139] width 388 height 28
click at [346, 135] on link "Click Here" at bounding box center [328, 138] width 36 height 14
